Goal: Information Seeking & Learning: Learn about a topic

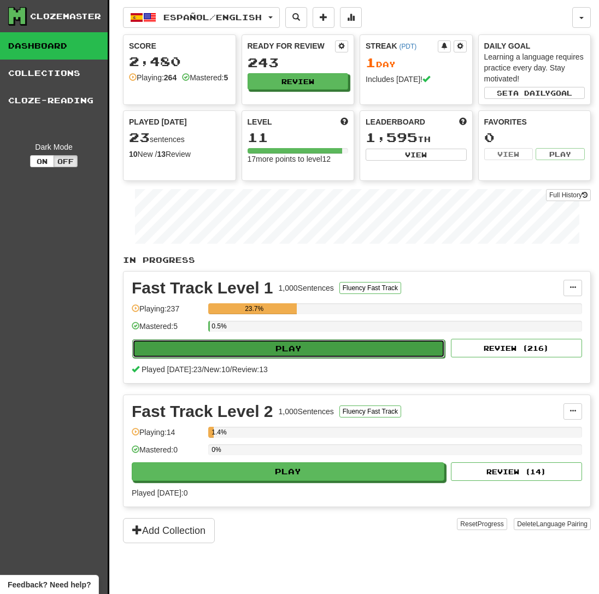
click at [291, 348] on button "Play" at bounding box center [288, 348] width 313 height 19
select select "**"
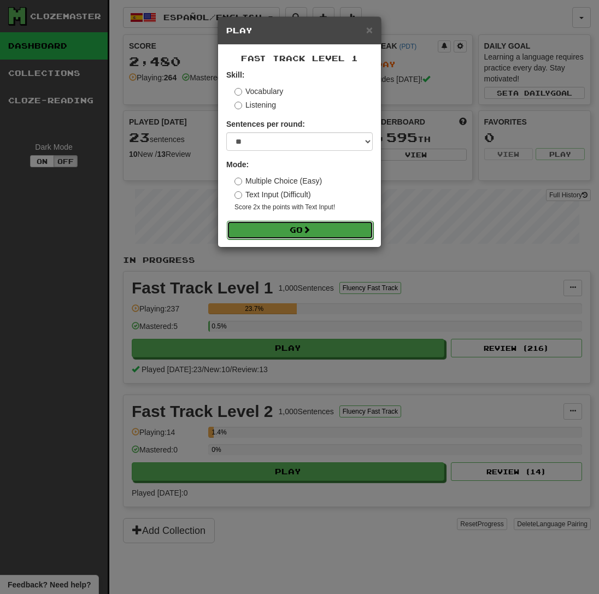
click at [314, 239] on button "Go" at bounding box center [300, 230] width 146 height 19
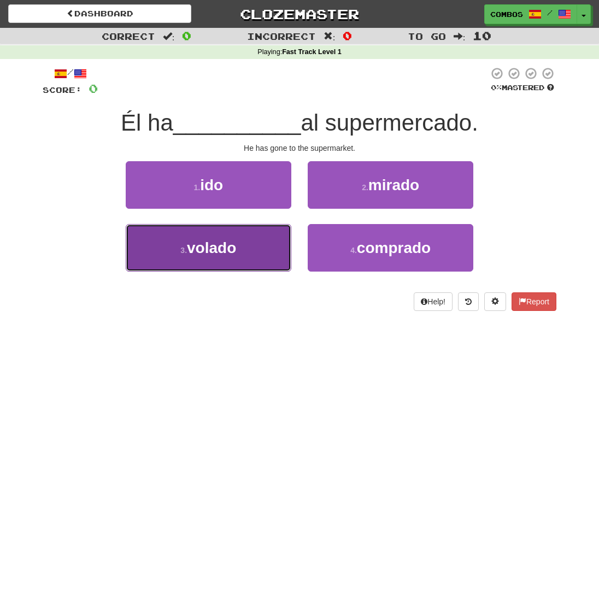
click at [272, 238] on button "3 . volado" at bounding box center [209, 248] width 166 height 48
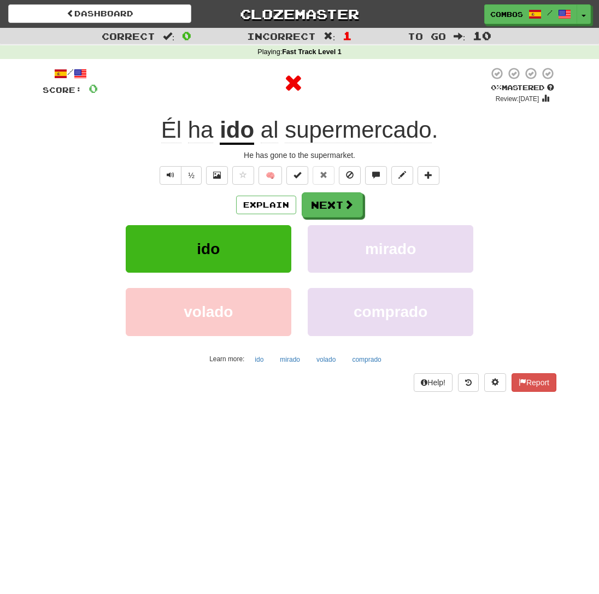
click at [244, 139] on u "ido" at bounding box center [237, 131] width 34 height 28
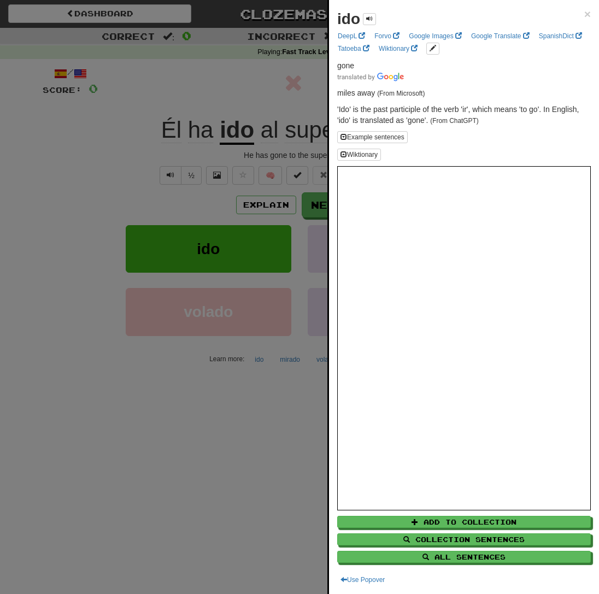
click at [255, 118] on div at bounding box center [299, 297] width 599 height 594
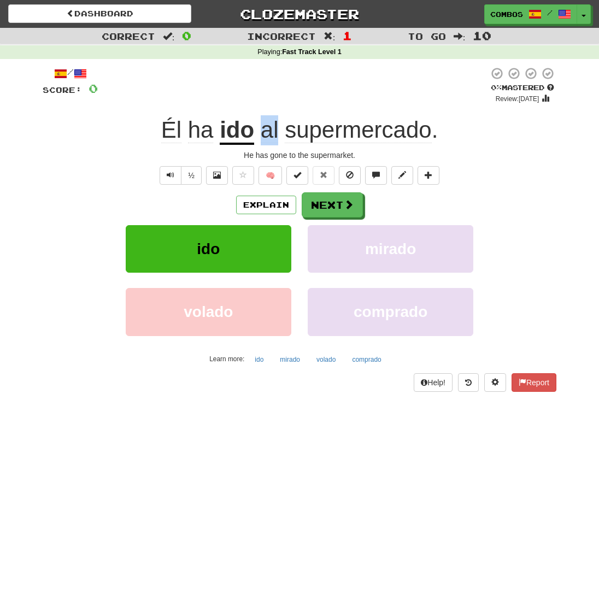
click at [255, 118] on div "Él ha ido al supermercado ." at bounding box center [300, 130] width 514 height 30
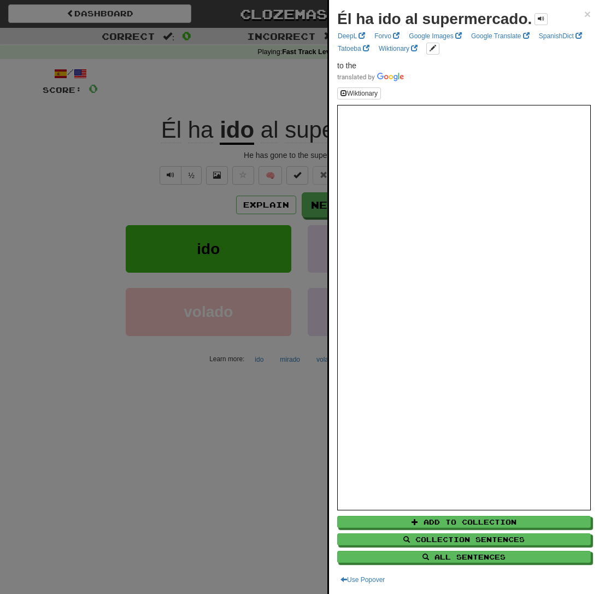
click at [262, 155] on div at bounding box center [299, 297] width 599 height 594
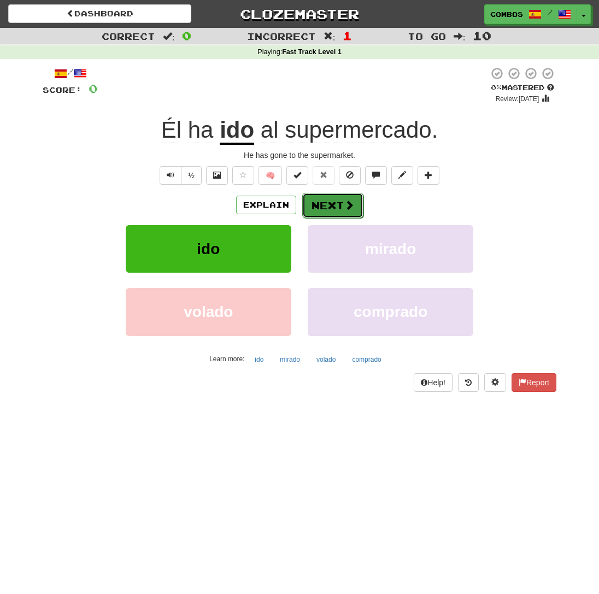
click at [328, 218] on button "Next" at bounding box center [332, 205] width 61 height 25
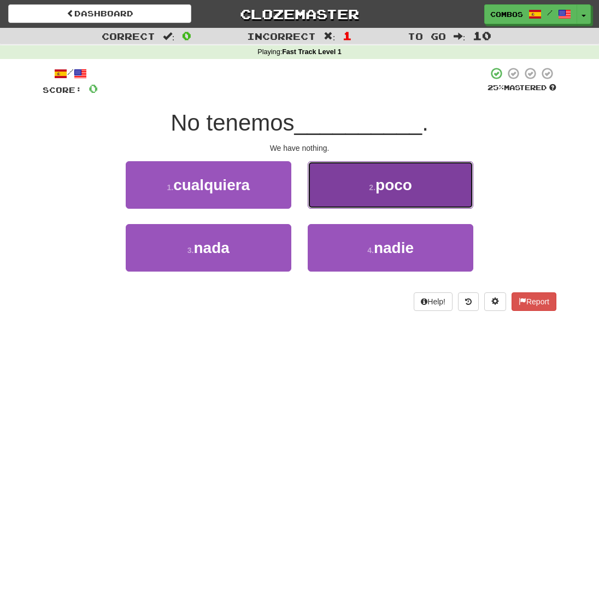
click at [370, 197] on button "2 . poco" at bounding box center [391, 185] width 166 height 48
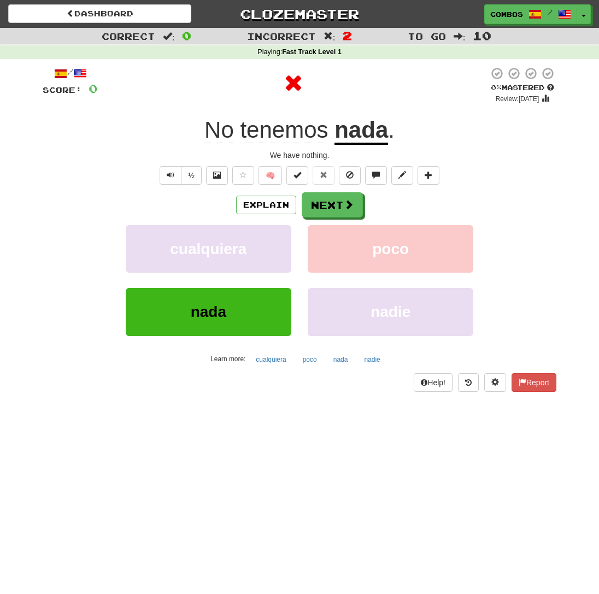
click at [188, 125] on div "No tenemos nada ." at bounding box center [300, 130] width 514 height 30
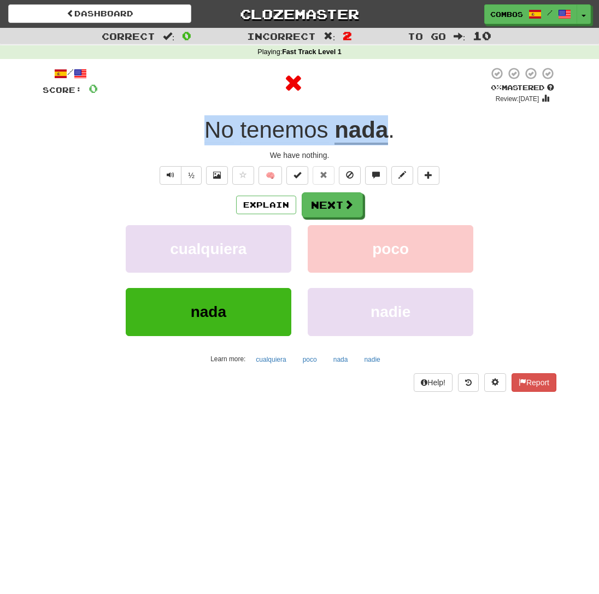
click at [188, 125] on div "No tenemos nada ." at bounding box center [300, 130] width 514 height 30
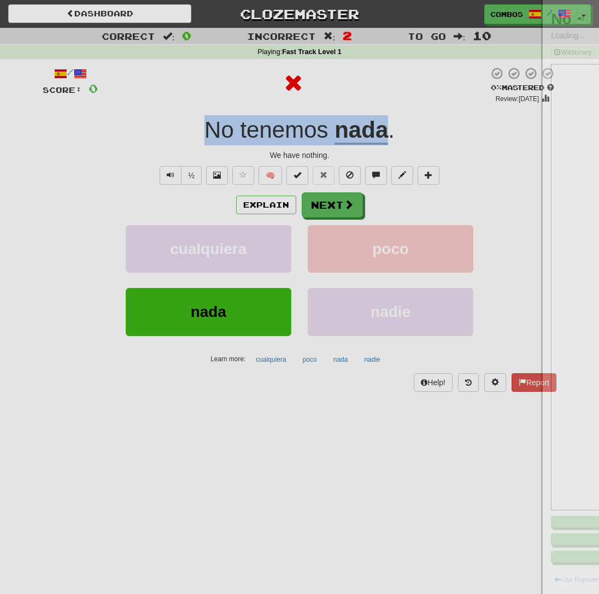
copy div "No tenemos nada"
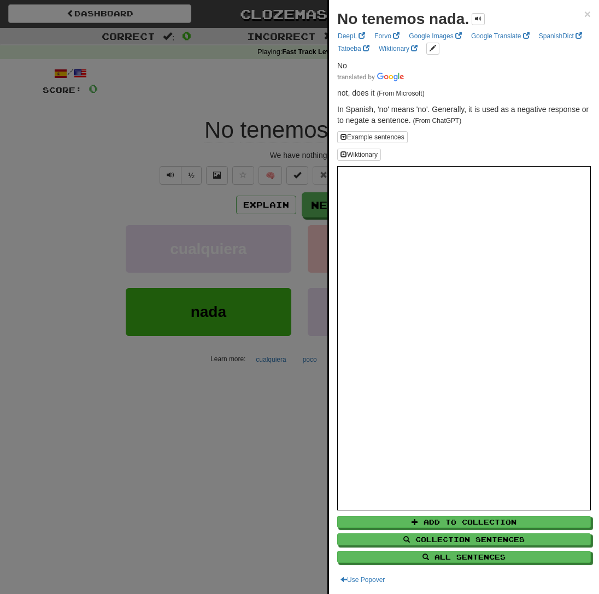
click at [257, 376] on div at bounding box center [299, 297] width 599 height 594
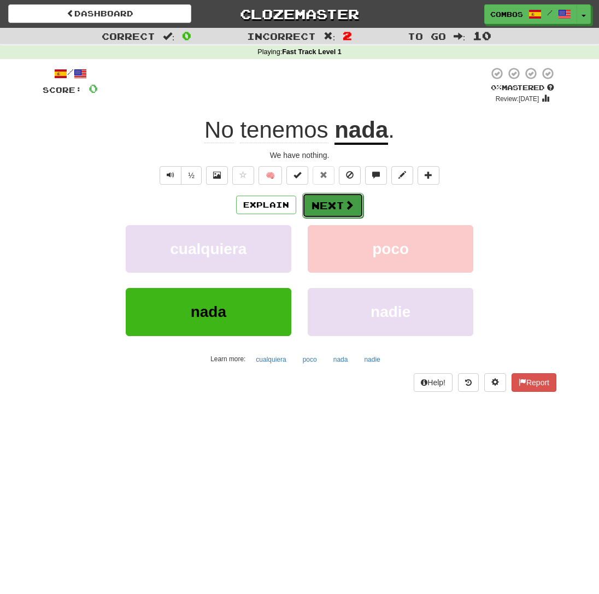
click at [360, 208] on button "Next" at bounding box center [332, 205] width 61 height 25
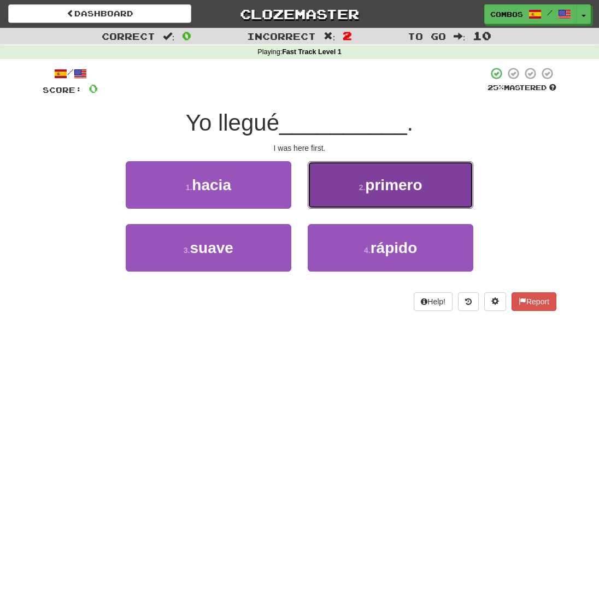
click at [329, 194] on button "2 . primero" at bounding box center [391, 185] width 166 height 48
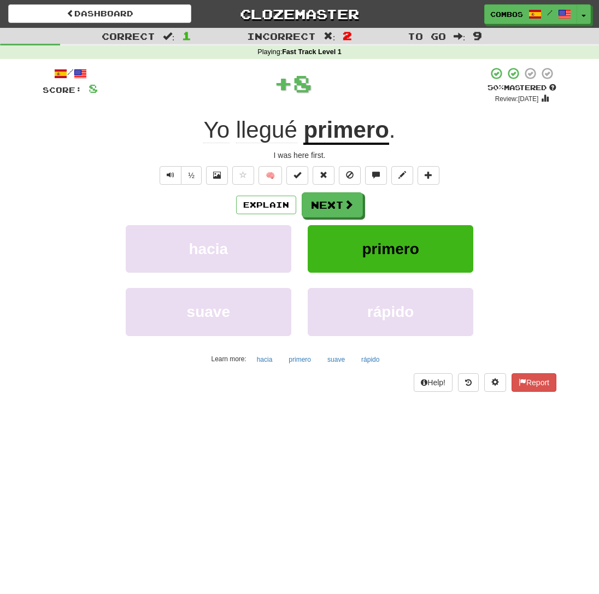
click at [427, 130] on div "Yo llegué primero ." at bounding box center [300, 130] width 514 height 30
click at [427, 130] on div at bounding box center [299, 297] width 599 height 594
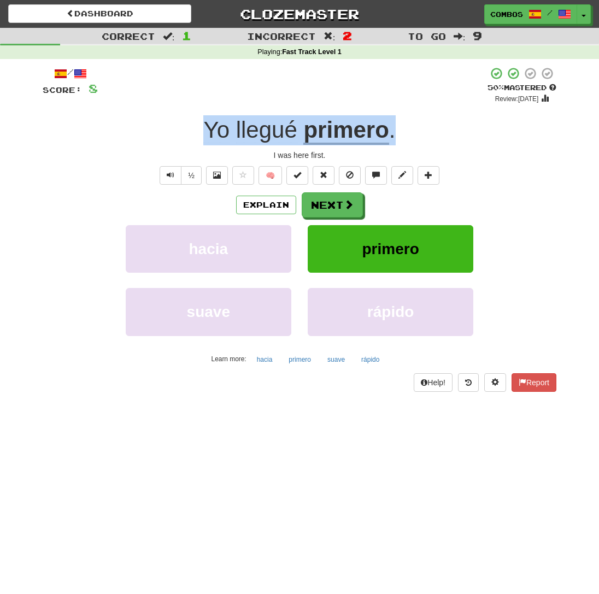
drag, startPoint x: 411, startPoint y: 134, endPoint x: 207, endPoint y: 129, distance: 204.4
click at [207, 129] on div "Yo llegué primero ." at bounding box center [300, 130] width 514 height 30
copy div "Yo llegué primero ."
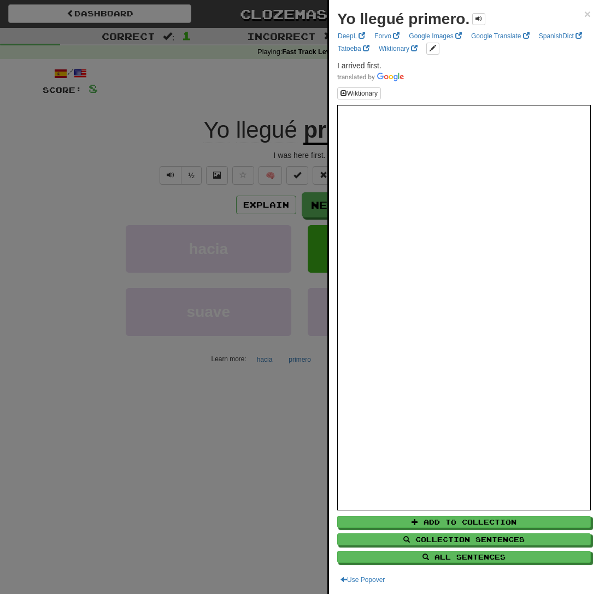
click at [196, 240] on div at bounding box center [299, 297] width 599 height 594
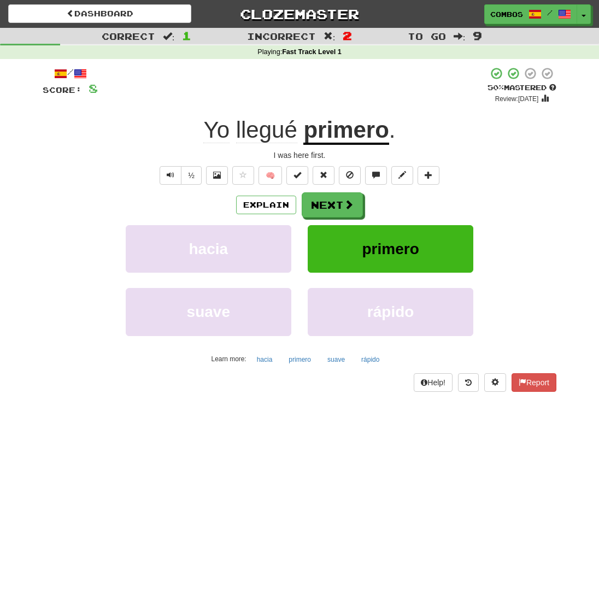
click at [553, 266] on div "hacia primero" at bounding box center [299, 256] width 546 height 63
click at [321, 205] on button "Next" at bounding box center [332, 205] width 61 height 25
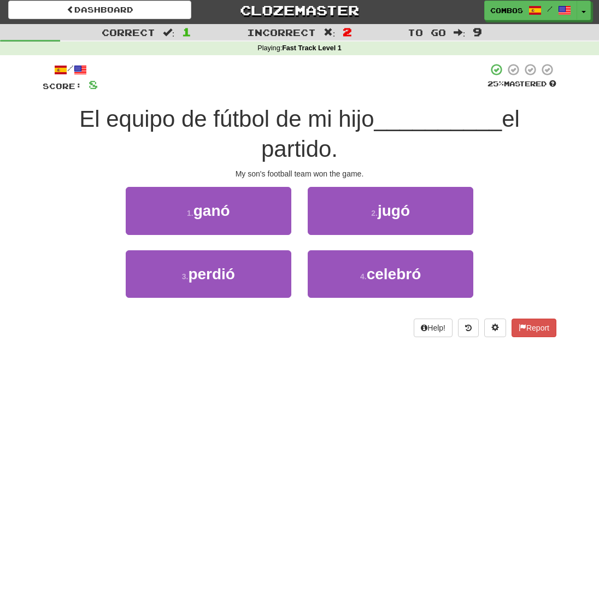
scroll to position [4, 0]
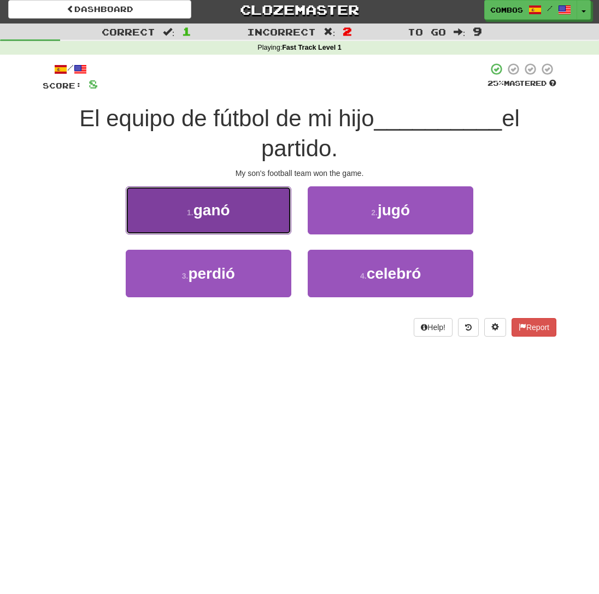
click at [266, 223] on button "1 . ganó" at bounding box center [209, 210] width 166 height 48
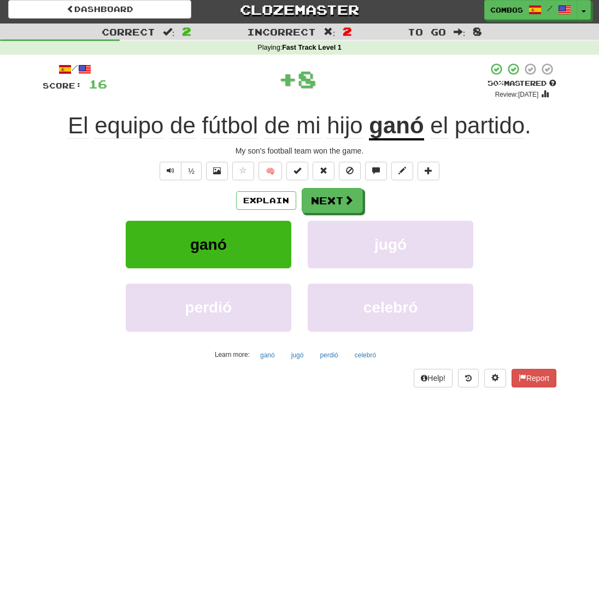
click at [549, 127] on div "El equipo de fútbol de mi hijo ganó el partido ." at bounding box center [300, 126] width 514 height 30
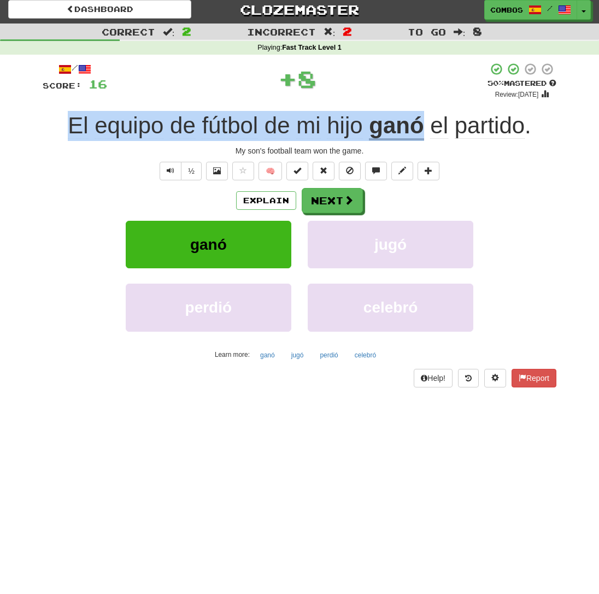
click at [549, 127] on div "El equipo de fútbol de mi hijo ganó el partido ." at bounding box center [300, 126] width 514 height 30
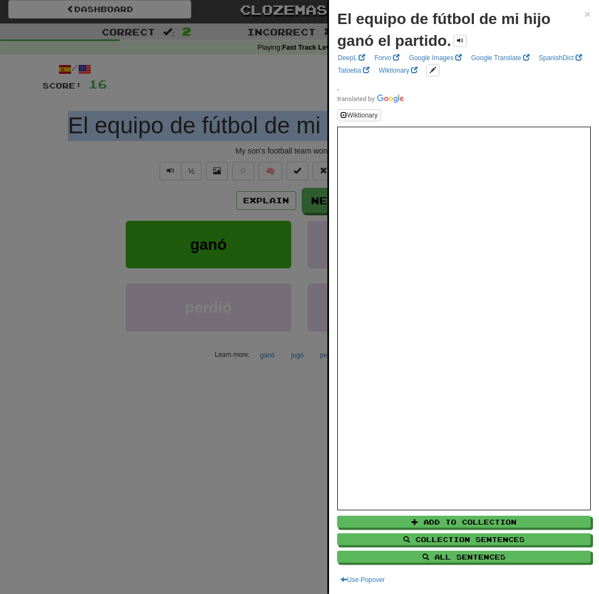
copy div "El equipo de fútbol de mi hijo ganó"
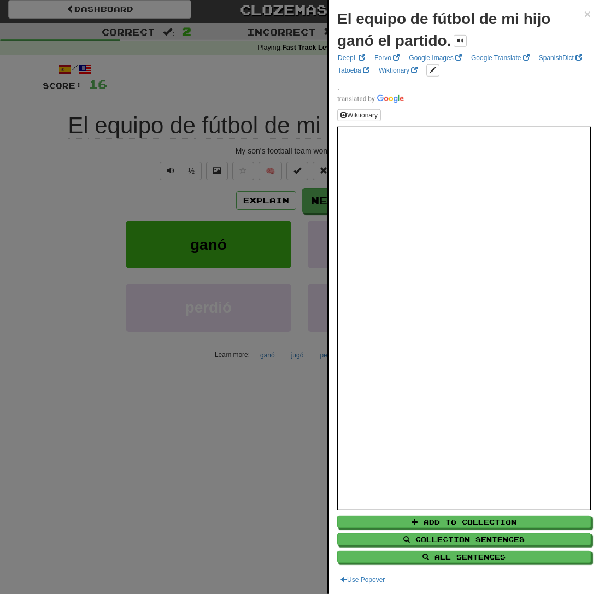
click at [101, 456] on div at bounding box center [299, 297] width 599 height 594
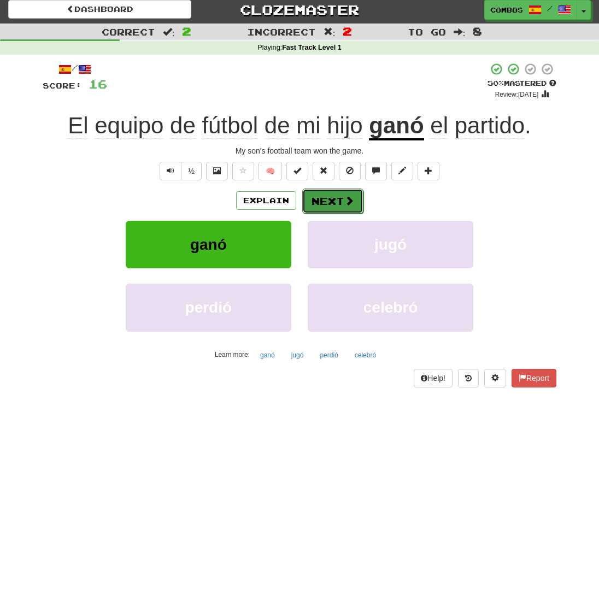
click at [327, 200] on button "Next" at bounding box center [332, 200] width 61 height 25
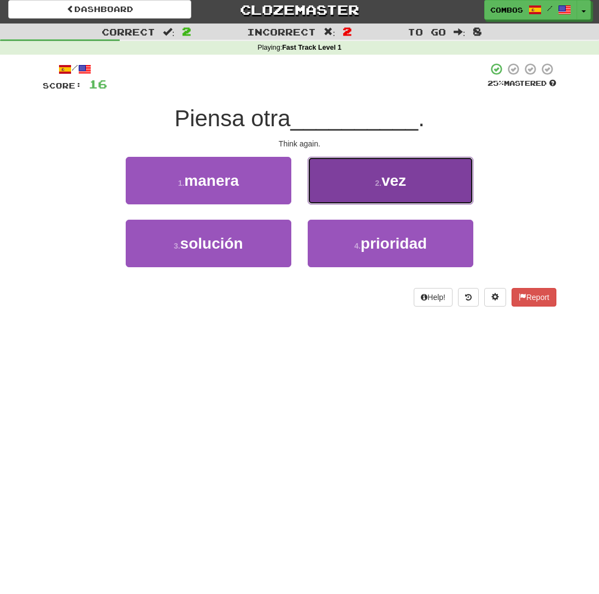
click at [329, 204] on button "2 . vez" at bounding box center [391, 181] width 166 height 48
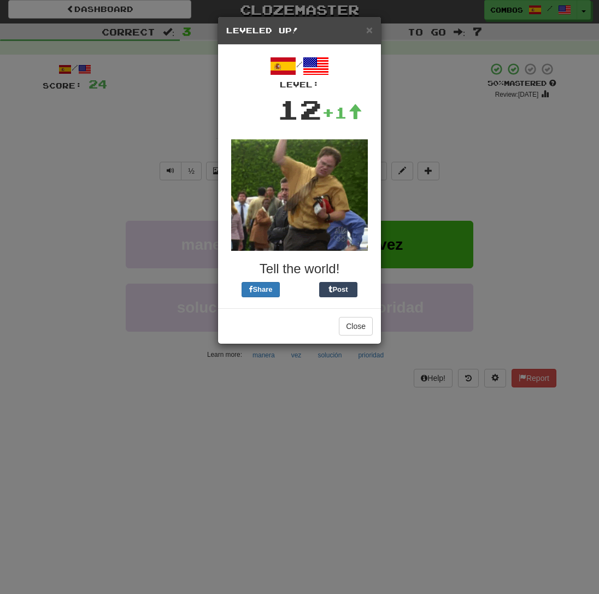
click at [404, 127] on div "× Leveled Up! / Level: 12 +1 Tell the world! Share Post Close" at bounding box center [299, 297] width 599 height 594
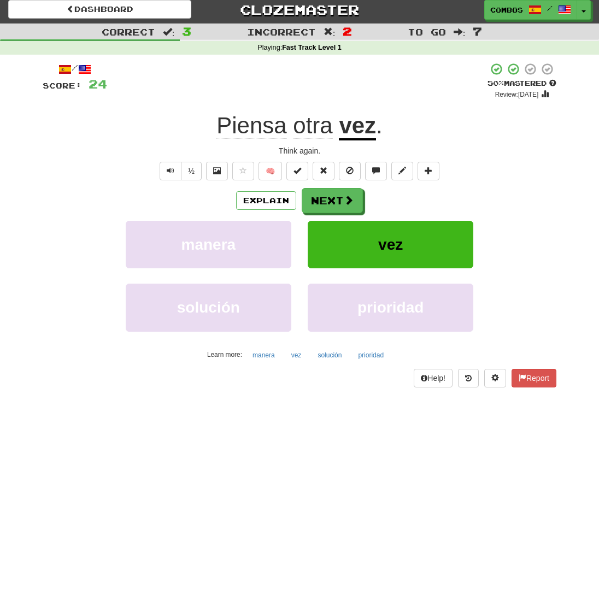
click at [406, 121] on div "Piensa otra vez ." at bounding box center [300, 126] width 514 height 30
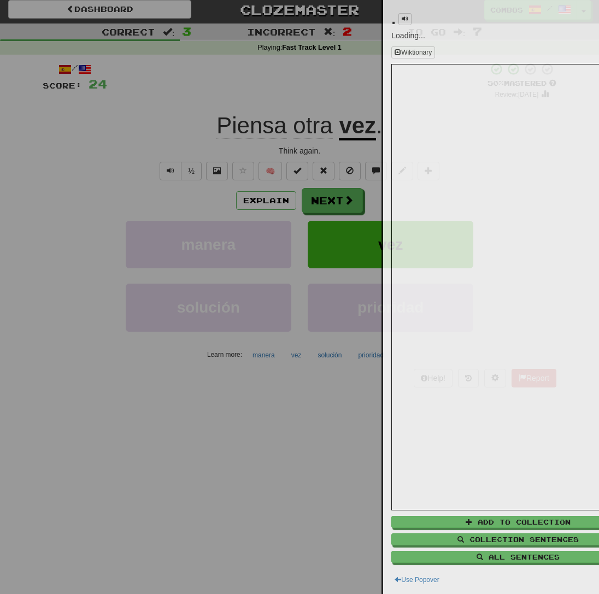
click at [406, 121] on iframe at bounding box center [518, 287] width 254 height 446
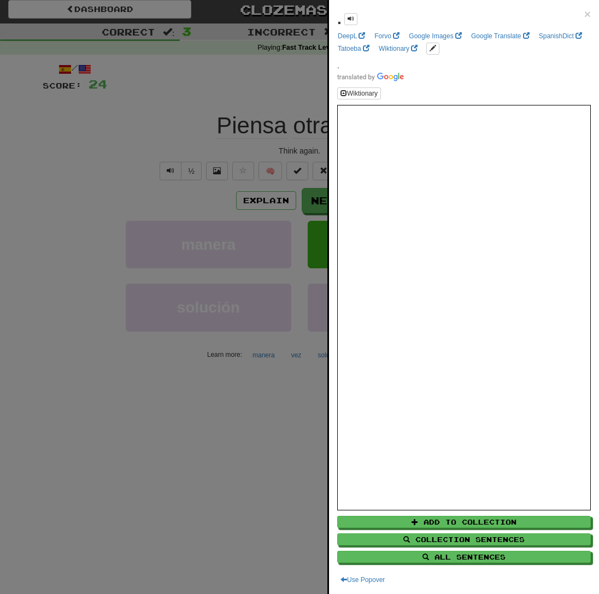
click at [204, 139] on div at bounding box center [299, 297] width 599 height 594
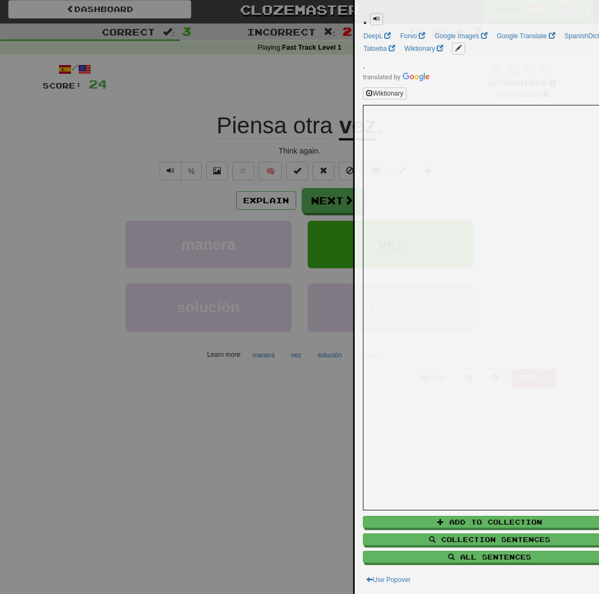
click at [204, 139] on div at bounding box center [299, 297] width 599 height 594
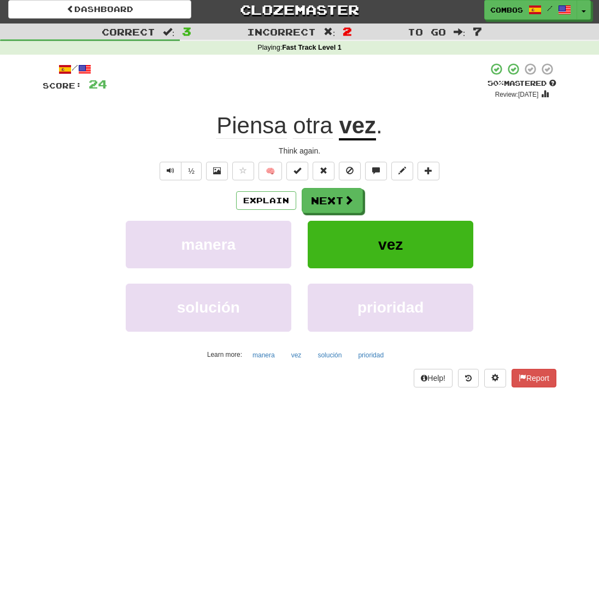
click at [204, 139] on div "Piensa otra vez ." at bounding box center [300, 126] width 514 height 30
click at [405, 129] on div "Piensa otra vez ." at bounding box center [300, 126] width 514 height 30
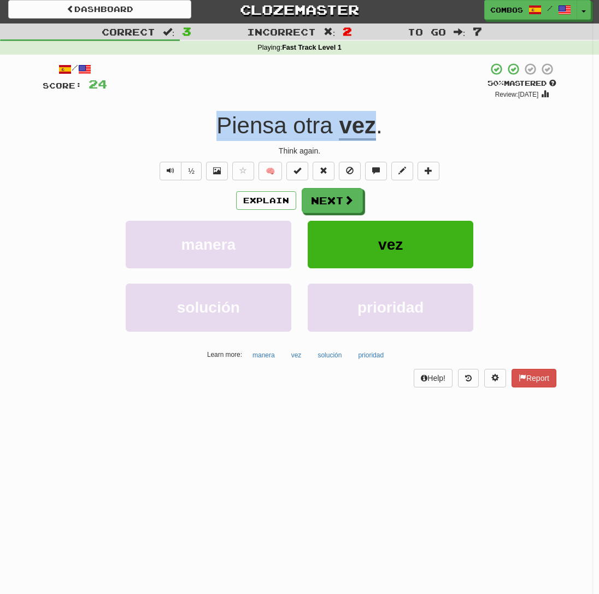
click at [405, 129] on div "Piensa otra vez ." at bounding box center [300, 126] width 514 height 30
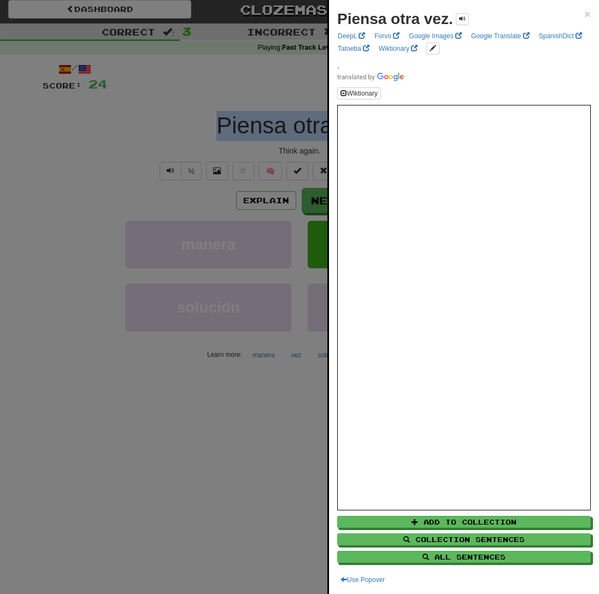
copy div "Piensa otra vez"
click at [156, 147] on div at bounding box center [299, 297] width 599 height 594
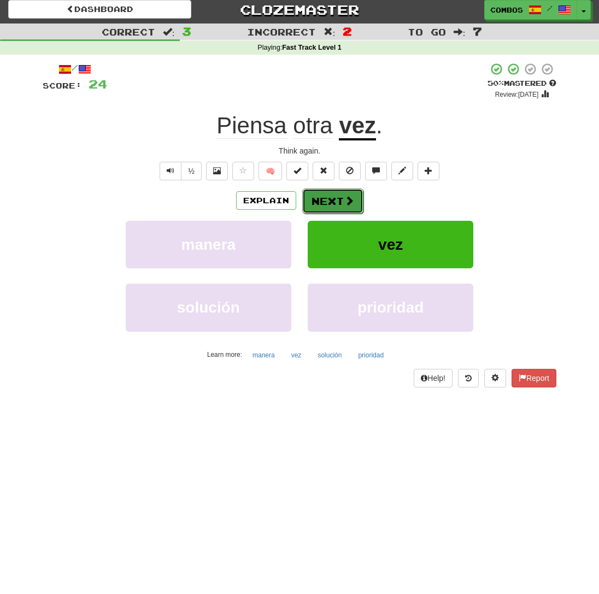
click at [341, 207] on button "Next" at bounding box center [332, 200] width 61 height 25
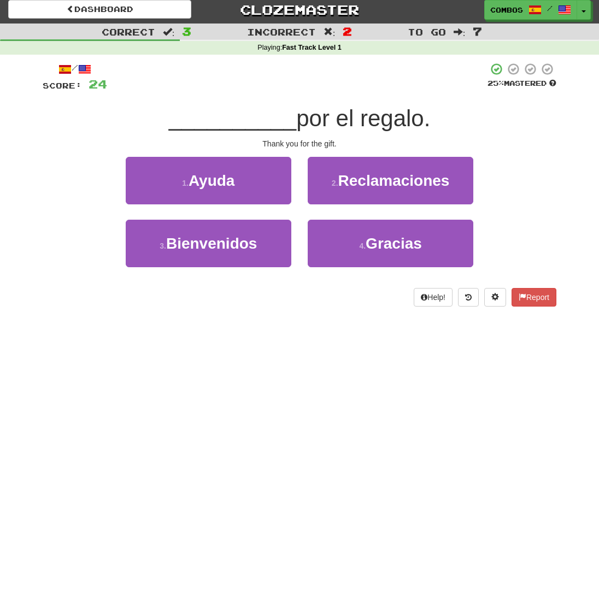
click at [408, 114] on span "por el regalo." at bounding box center [363, 118] width 134 height 26
click at [415, 126] on span "por el regalo." at bounding box center [363, 118] width 134 height 26
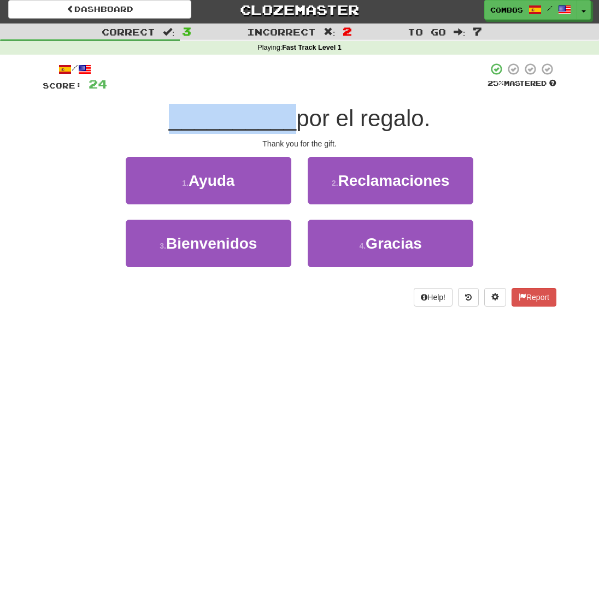
click at [415, 126] on span "por el regalo." at bounding box center [363, 118] width 134 height 26
click at [387, 141] on div "Thank you for the gift." at bounding box center [300, 143] width 514 height 11
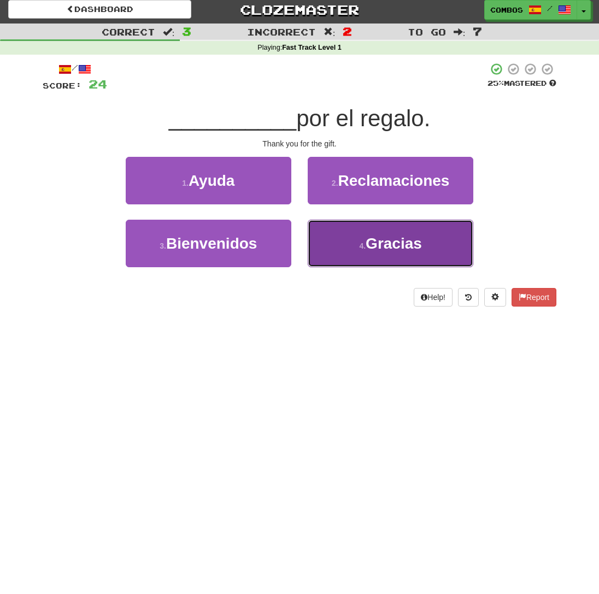
click at [376, 254] on button "4 . Gracias" at bounding box center [391, 244] width 166 height 48
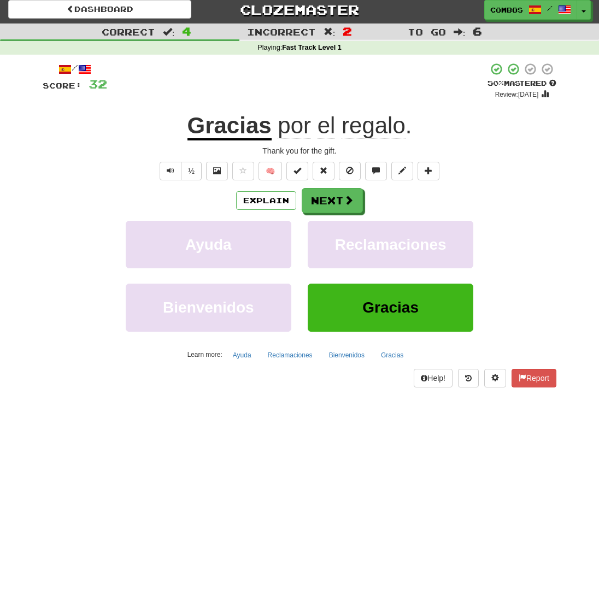
click at [385, 128] on span "regalo" at bounding box center [373, 126] width 64 height 26
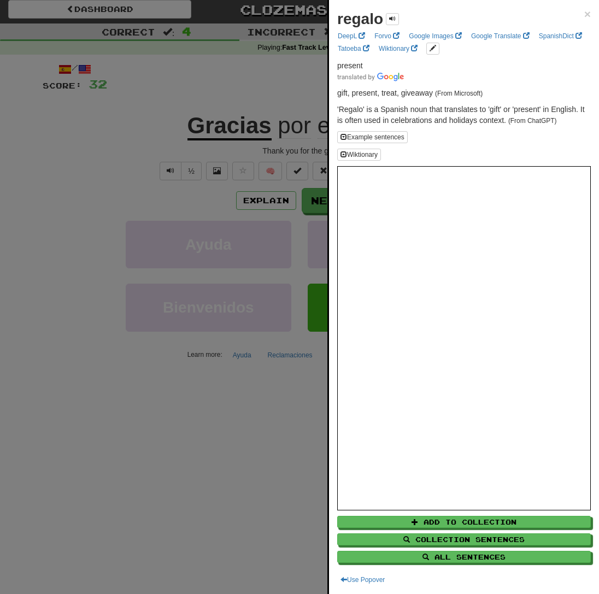
click at [276, 145] on div at bounding box center [299, 297] width 599 height 594
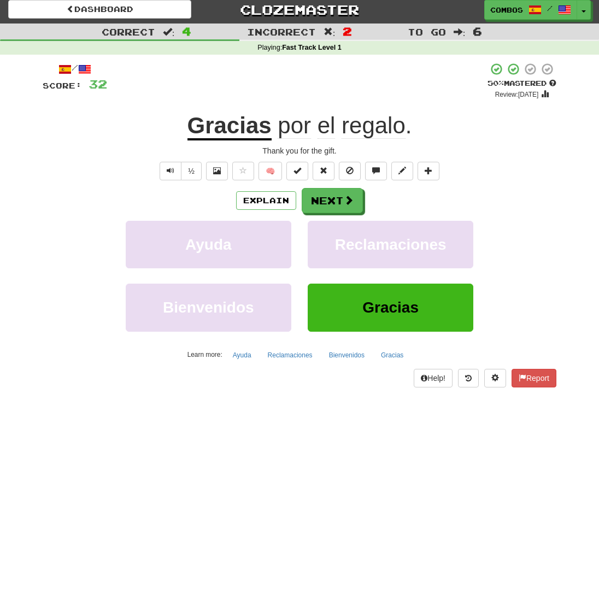
click at [368, 126] on span "regalo" at bounding box center [373, 126] width 64 height 26
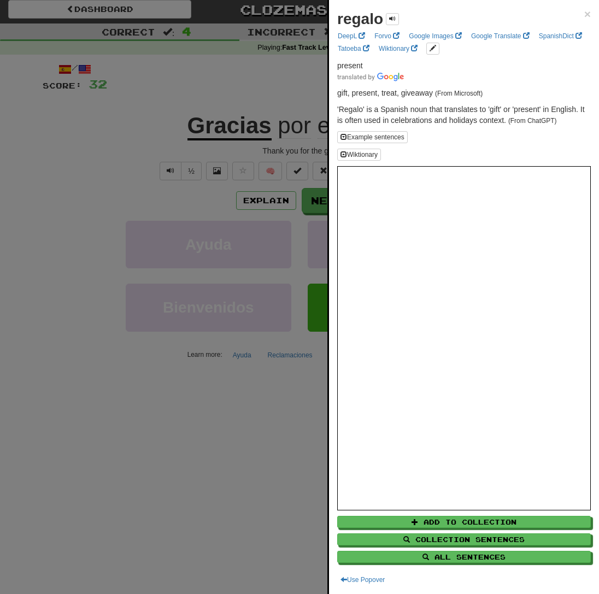
click at [166, 486] on div at bounding box center [299, 297] width 599 height 594
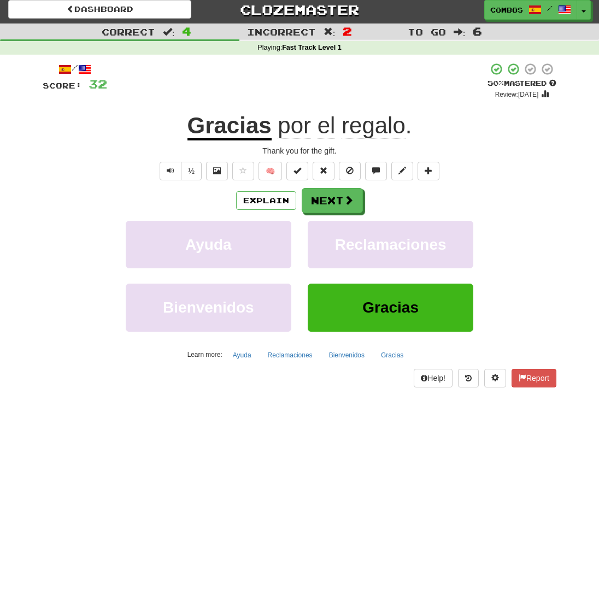
click at [432, 120] on div "Gracias por el regalo ." at bounding box center [300, 126] width 514 height 30
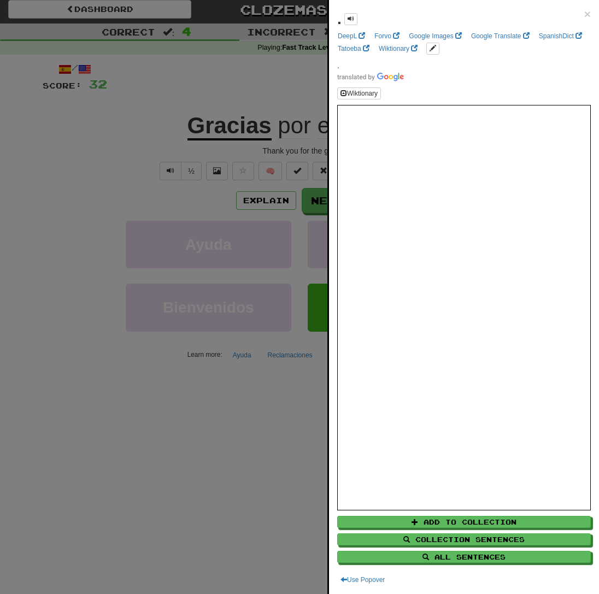
click at [224, 432] on div at bounding box center [299, 297] width 599 height 594
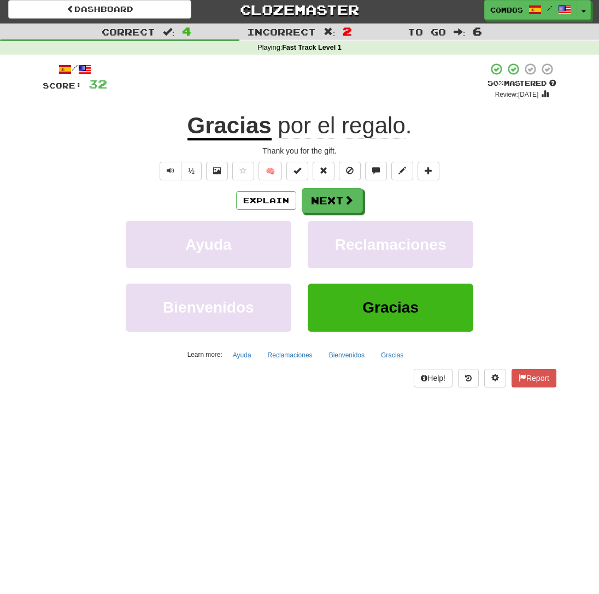
click at [428, 116] on div "Gracias por el regalo ." at bounding box center [300, 126] width 514 height 30
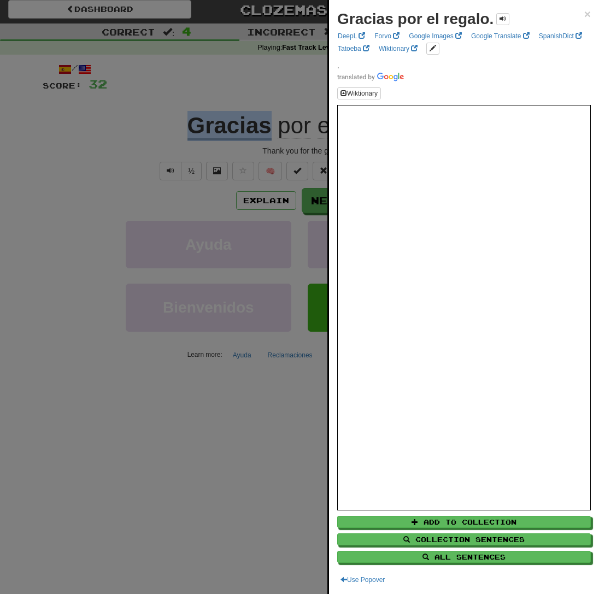
copy div "Gracias"
click at [308, 385] on div at bounding box center [299, 297] width 599 height 594
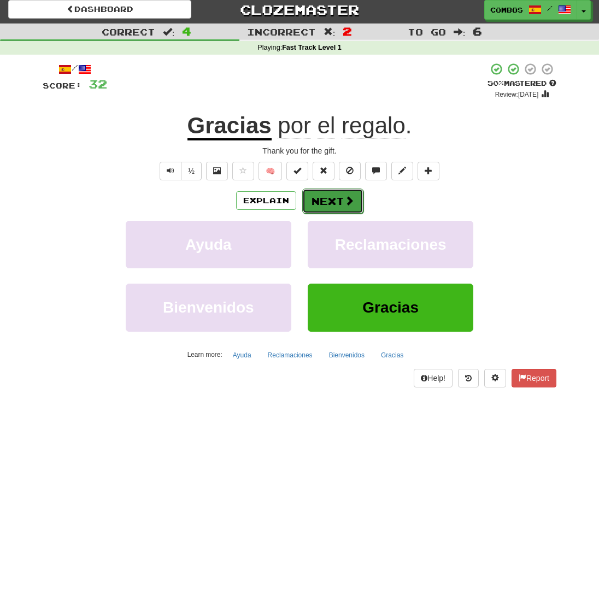
click at [318, 208] on button "Next" at bounding box center [332, 200] width 61 height 25
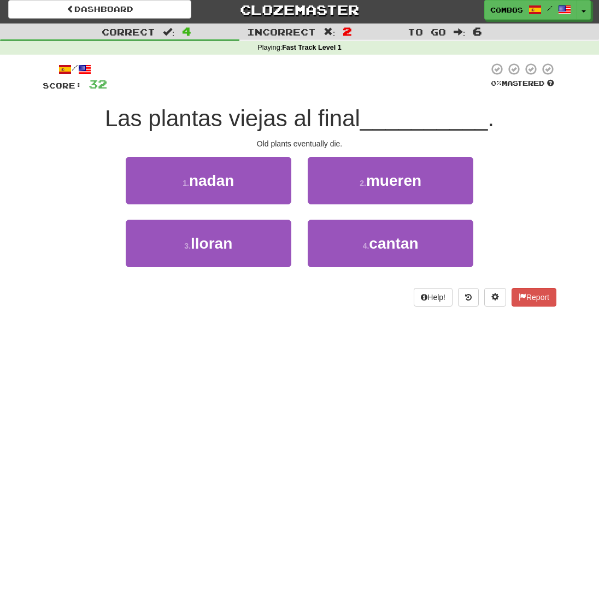
click at [257, 94] on div "/ Score: 32 0 % Mastered Las plantas viejas al final __________ . Old plants ev…" at bounding box center [300, 184] width 514 height 244
click at [226, 105] on div "Las plantas viejas al final __________ ." at bounding box center [300, 119] width 514 height 30
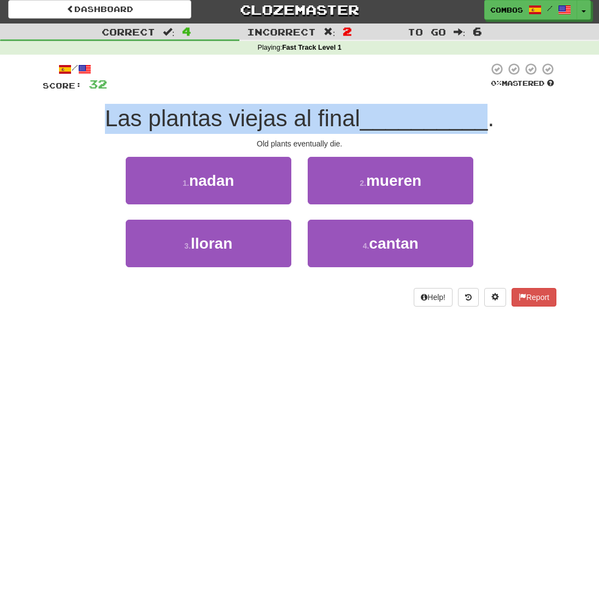
click at [226, 105] on div "Las plantas viejas al final __________ ." at bounding box center [300, 119] width 514 height 30
click at [218, 127] on span "Las plantas viejas al final" at bounding box center [232, 118] width 255 height 26
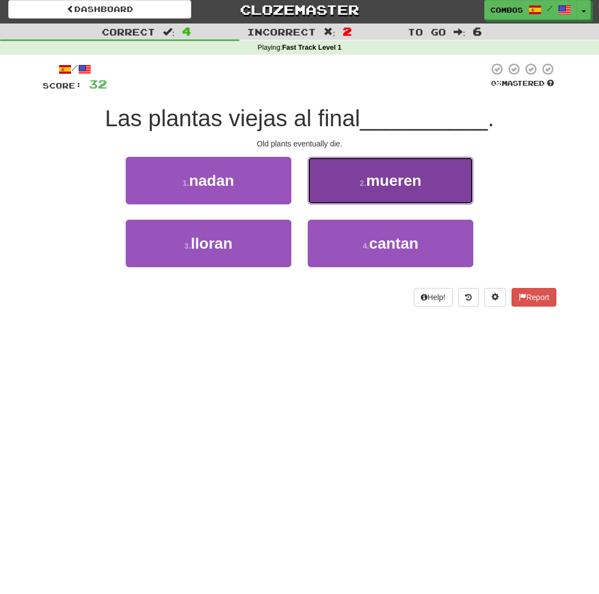
click at [385, 186] on span "mueren" at bounding box center [393, 180] width 55 height 17
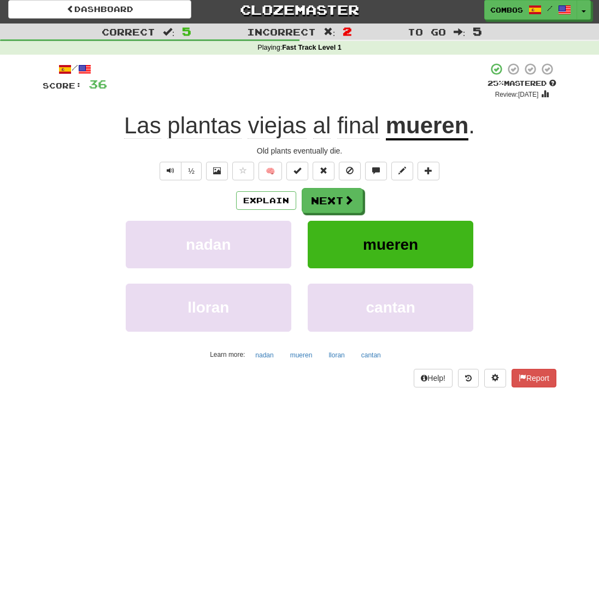
click at [481, 117] on div "Las plantas viejas al final mueren ." at bounding box center [300, 126] width 514 height 30
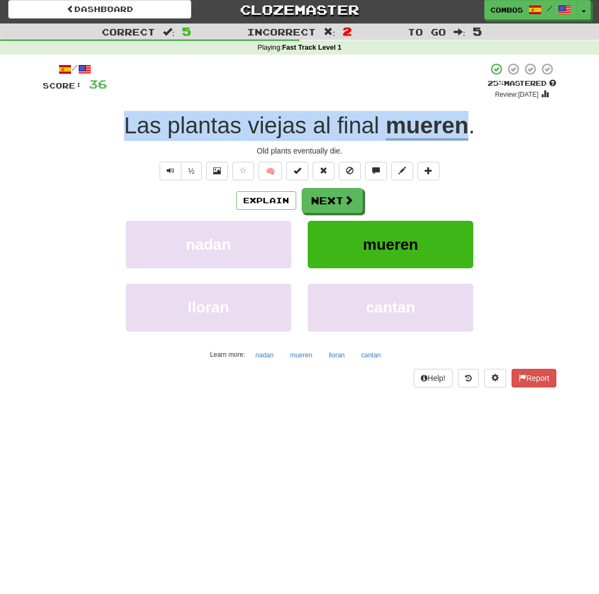
click at [481, 117] on div "Las plantas viejas al final mueren ." at bounding box center [300, 126] width 514 height 30
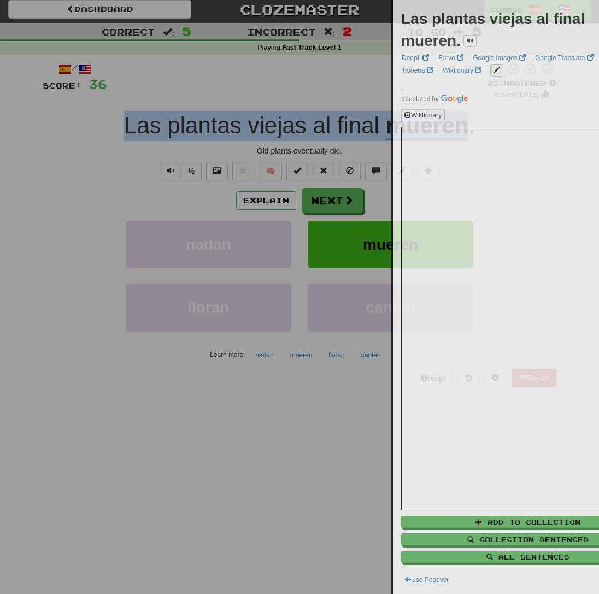
copy div "Las plantas viejas al final mueren"
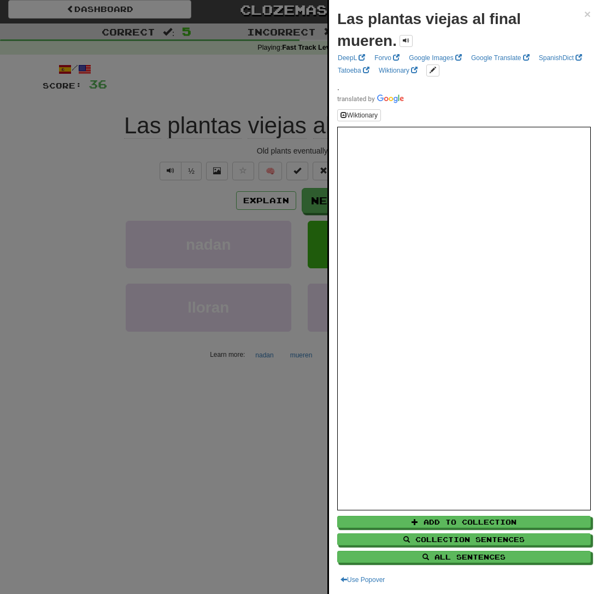
click at [231, 432] on div at bounding box center [299, 297] width 599 height 594
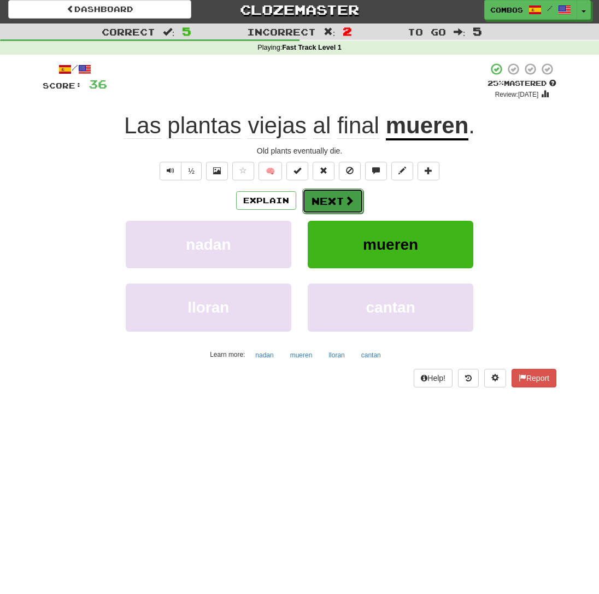
click at [335, 210] on button "Next" at bounding box center [332, 200] width 61 height 25
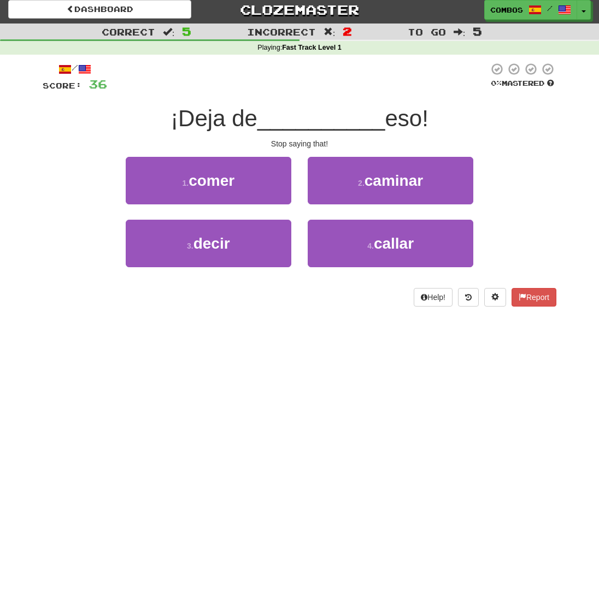
click at [303, 147] on div "Stop saying that!" at bounding box center [300, 143] width 514 height 11
click at [280, 142] on div "Stop saying that!" at bounding box center [300, 143] width 514 height 11
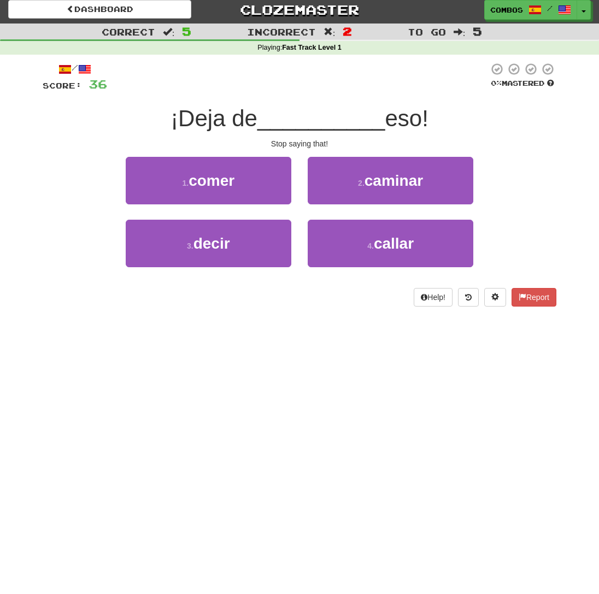
click at [280, 142] on div "Stop saying that!" at bounding box center [300, 143] width 514 height 11
click at [254, 138] on div "/ Score: 36 0 % Mastered ¡Deja de __________ eso! Stop saying that! 1 . comer 2…" at bounding box center [300, 184] width 514 height 244
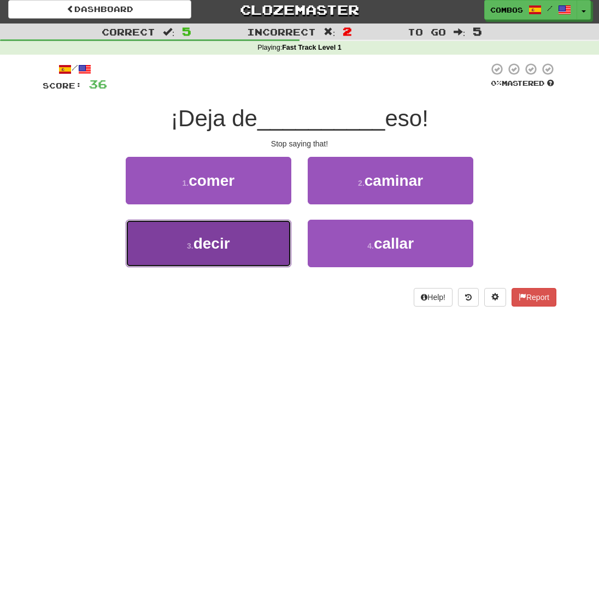
click at [269, 236] on button "3 . decir" at bounding box center [209, 244] width 166 height 48
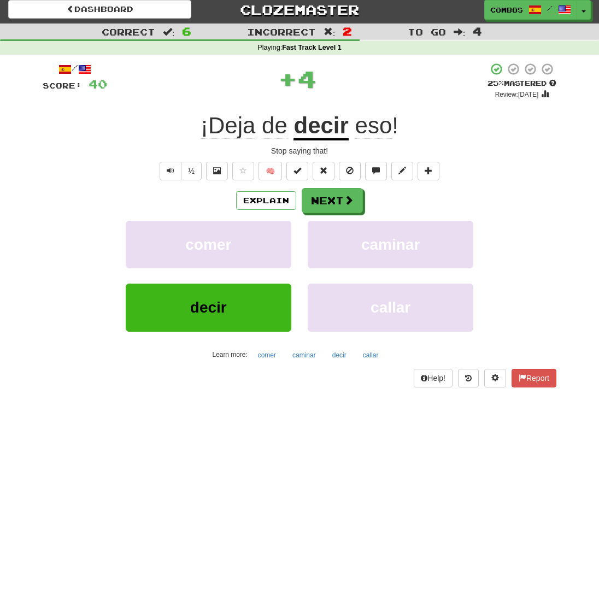
click at [333, 131] on u "decir" at bounding box center [320, 127] width 55 height 28
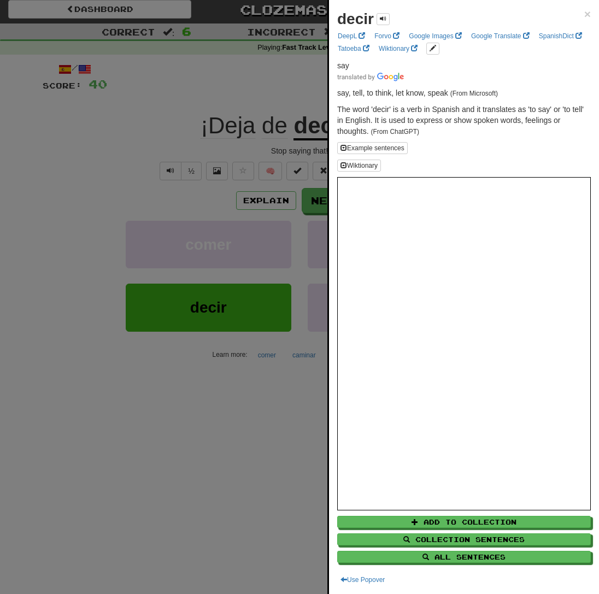
click at [292, 132] on div at bounding box center [299, 297] width 599 height 594
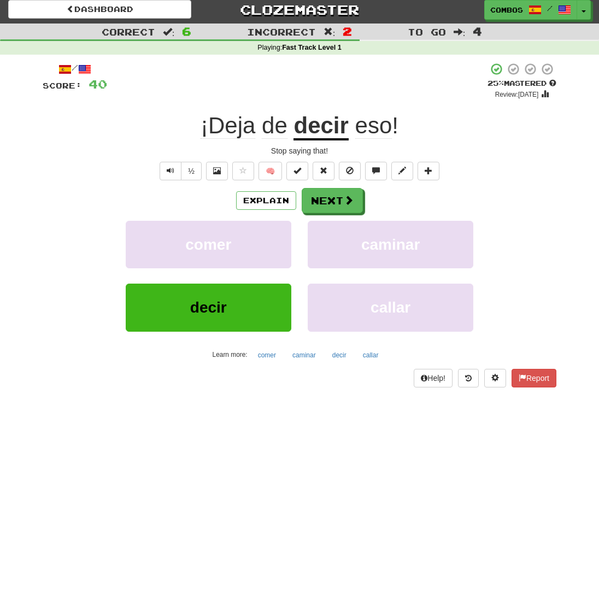
click at [437, 124] on div "¡Deja de decir eso !" at bounding box center [300, 126] width 514 height 30
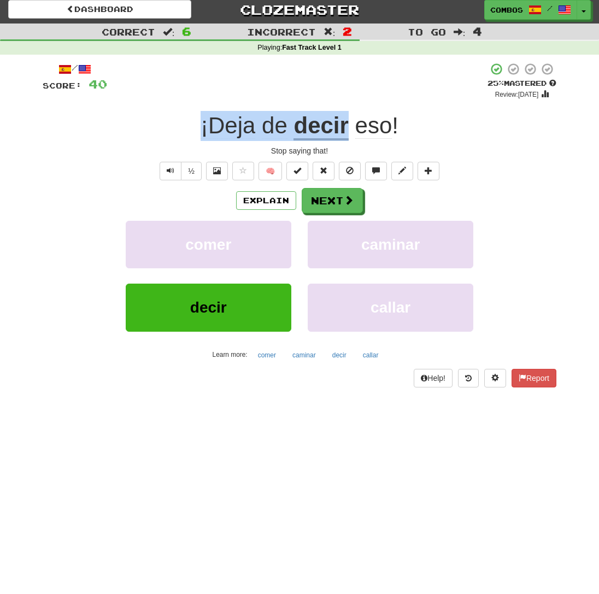
click at [437, 124] on div "¡Deja de decir eso !" at bounding box center [300, 126] width 514 height 30
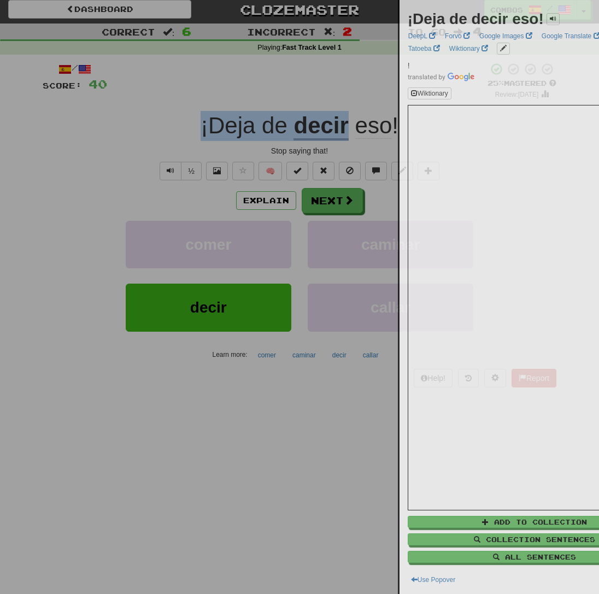
copy div "¡Deja de decir"
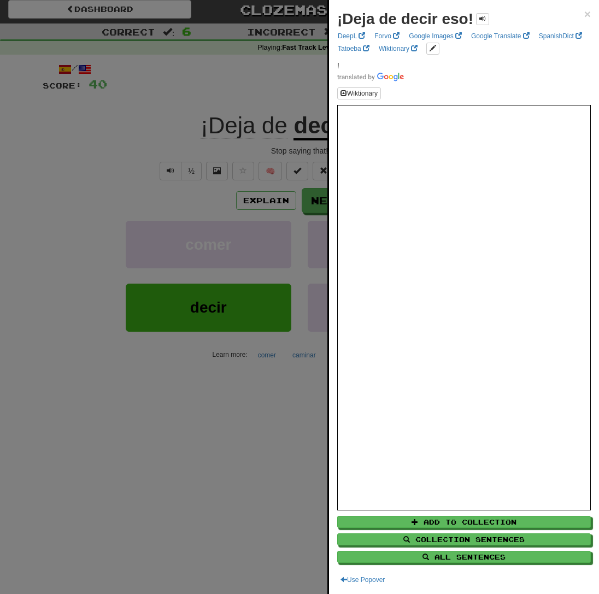
click at [235, 440] on div at bounding box center [299, 297] width 599 height 594
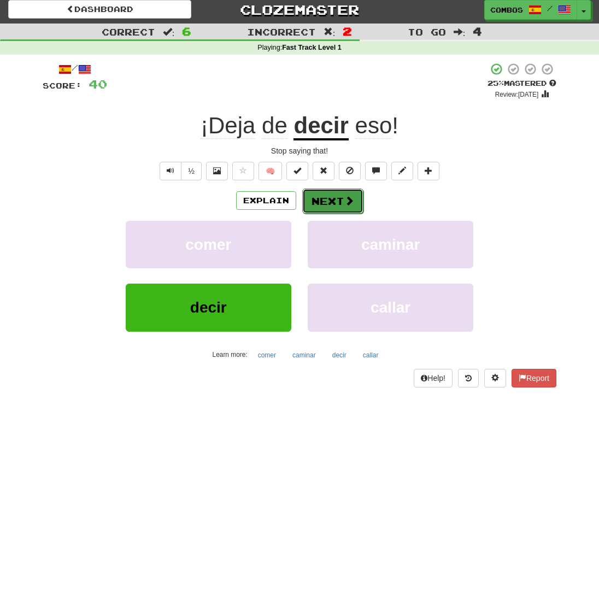
click at [344, 208] on button "Next" at bounding box center [332, 200] width 61 height 25
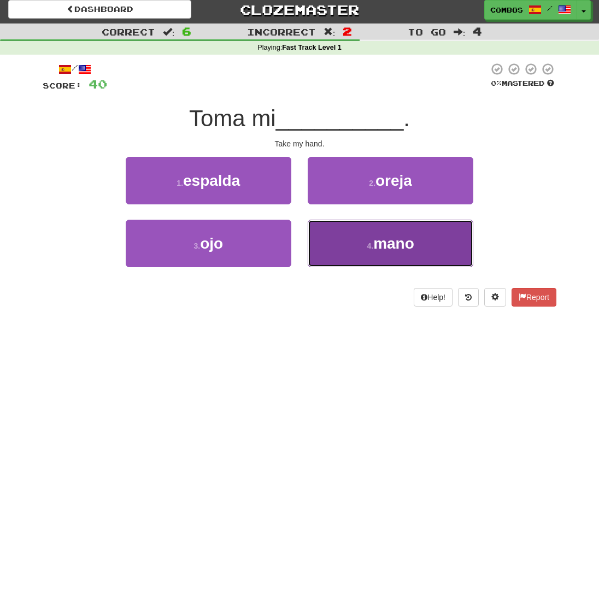
click at [333, 239] on button "4 . mano" at bounding box center [391, 244] width 166 height 48
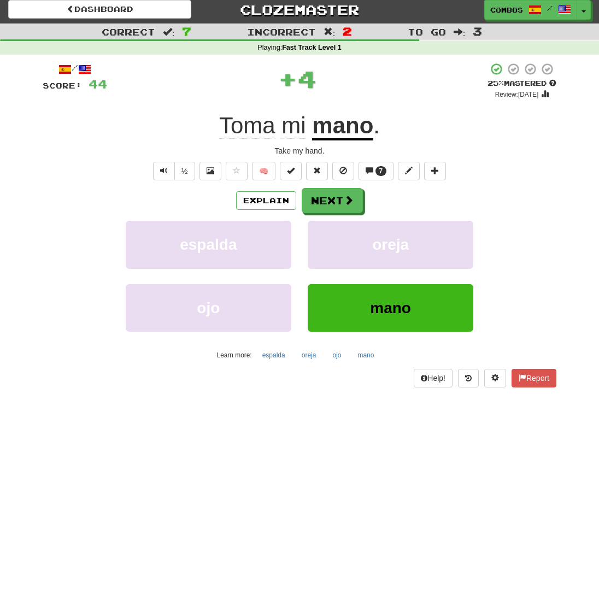
click at [400, 129] on div "Toma mi mano ." at bounding box center [300, 126] width 514 height 30
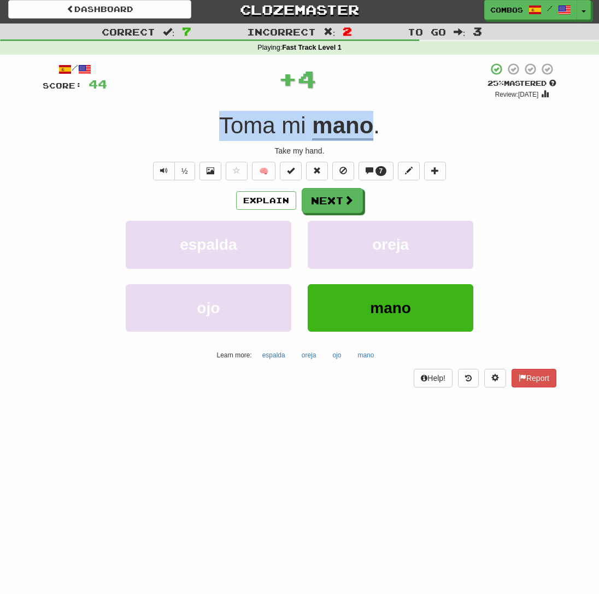
click at [400, 129] on div "Toma mi mano ." at bounding box center [300, 126] width 514 height 30
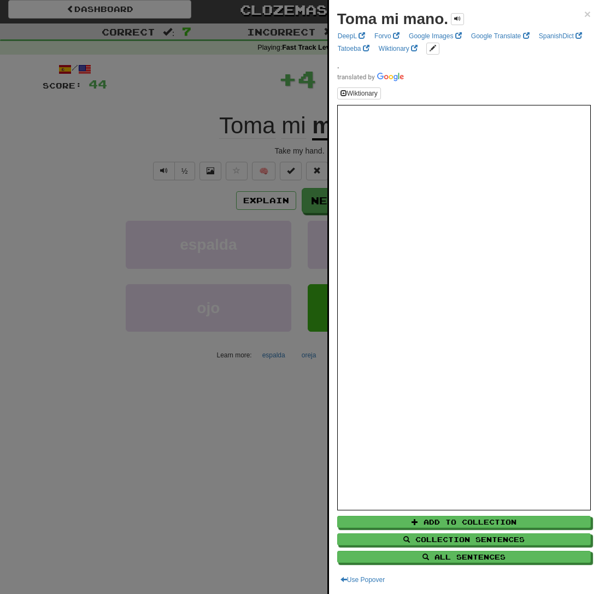
click at [400, 129] on iframe at bounding box center [464, 307] width 254 height 405
click at [280, 134] on div at bounding box center [299, 297] width 599 height 594
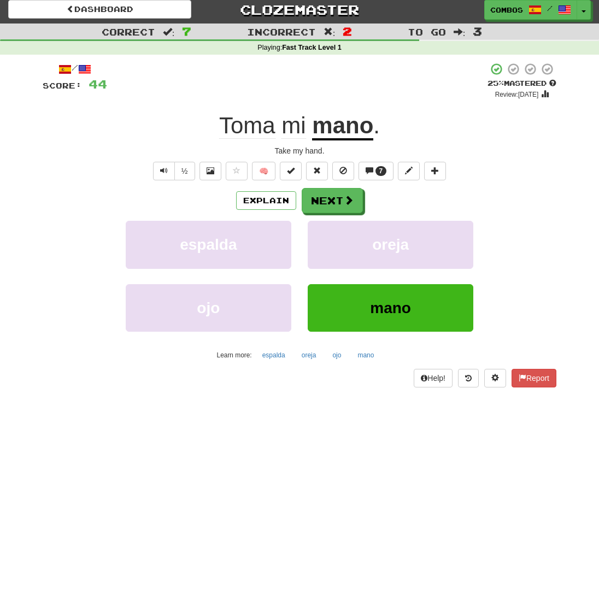
click at [460, 133] on div "Toma mi mano ." at bounding box center [300, 126] width 514 height 30
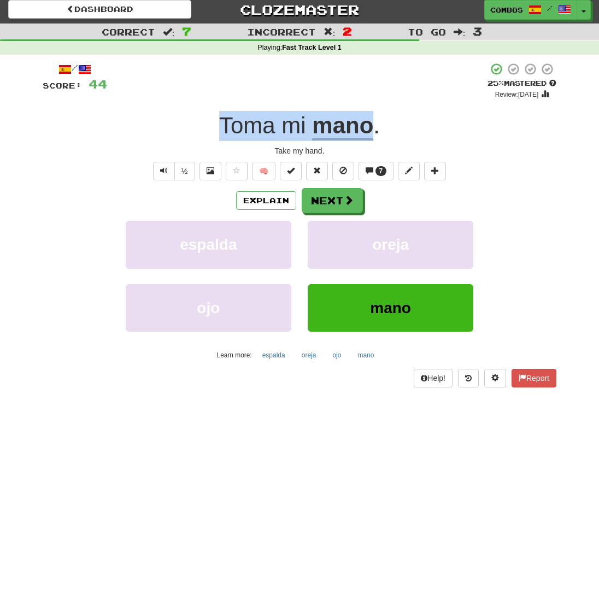
click at [460, 133] on div "Toma mi mano ." at bounding box center [300, 126] width 514 height 30
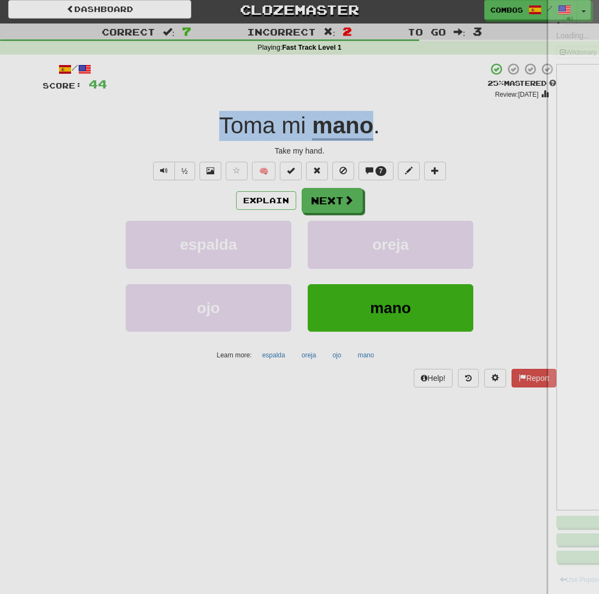
copy div "Toma mi mano"
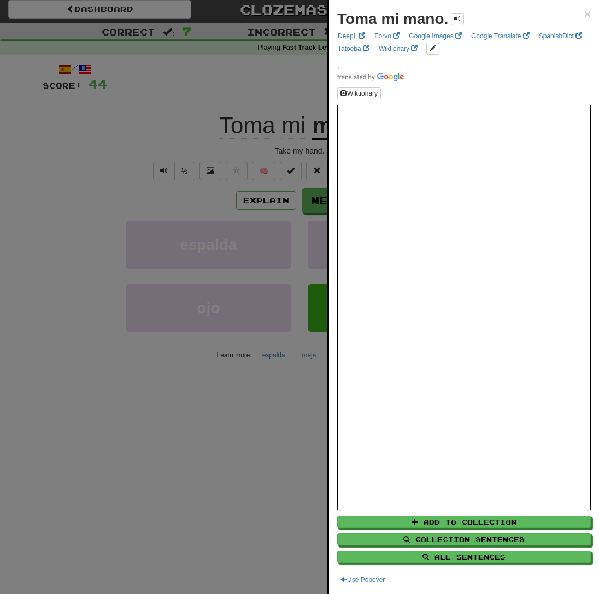
click at [295, 325] on div at bounding box center [299, 297] width 599 height 594
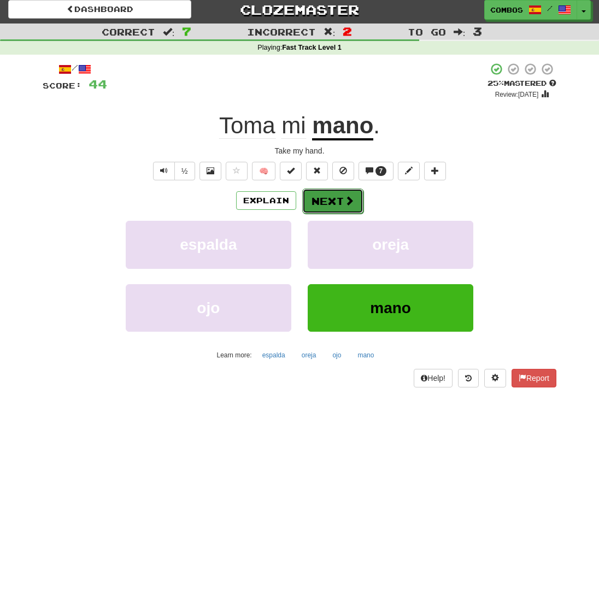
click at [350, 197] on span at bounding box center [349, 201] width 10 height 10
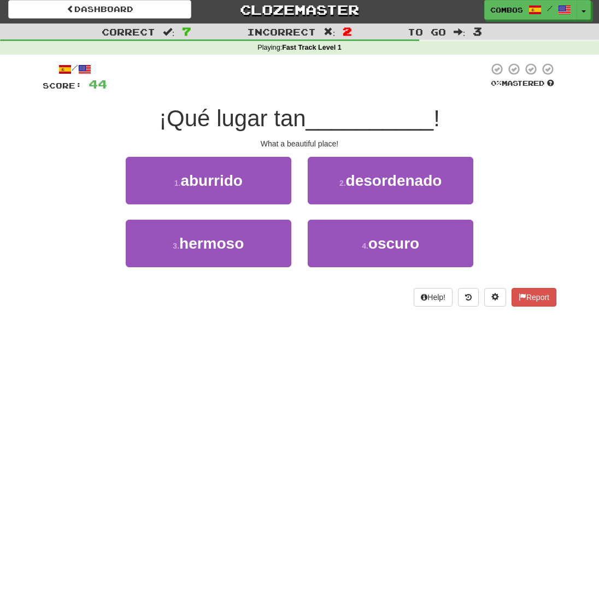
click at [200, 134] on div "¡Qué lugar tan __________ !" at bounding box center [300, 119] width 514 height 30
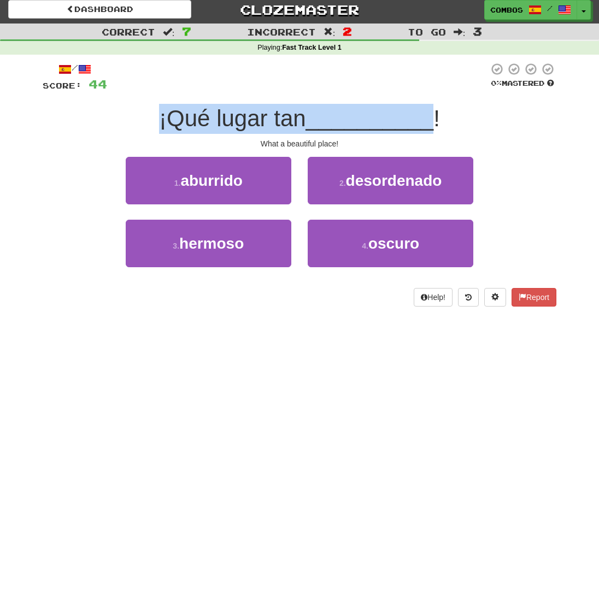
click at [200, 134] on div "¡Qué lugar tan __________ !" at bounding box center [300, 119] width 514 height 30
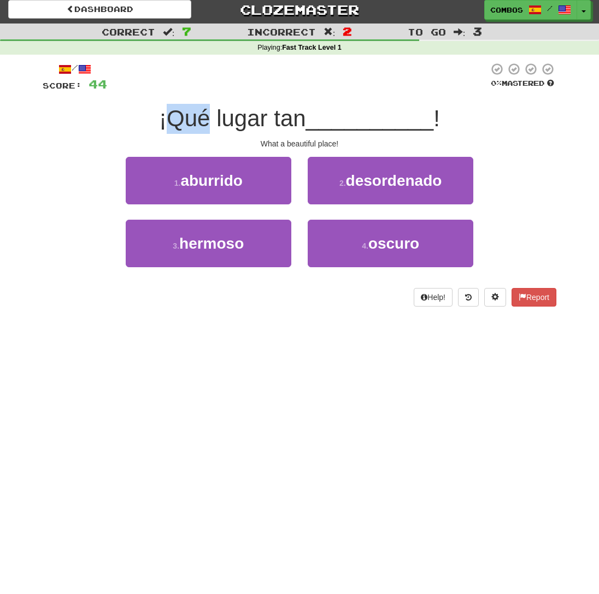
click at [200, 134] on div "¡Qué lugar tan __________ !" at bounding box center [300, 119] width 514 height 30
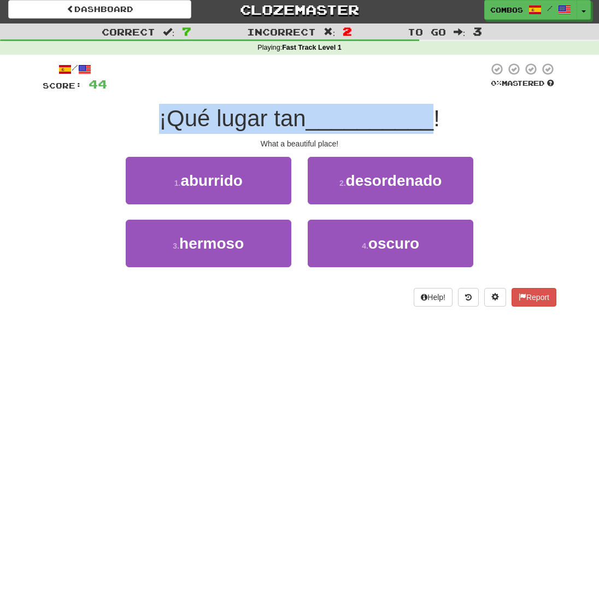
click at [200, 134] on div "¡Qué lugar tan __________ !" at bounding box center [300, 119] width 514 height 30
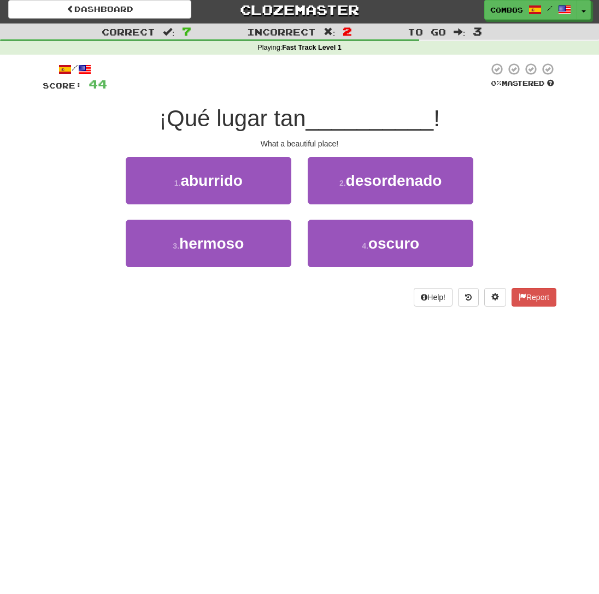
click at [214, 140] on div "What a beautiful place!" at bounding box center [300, 143] width 514 height 11
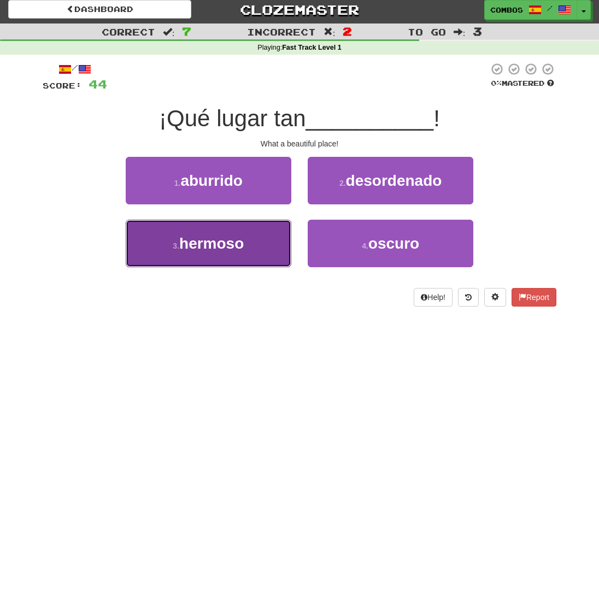
click at [284, 254] on button "3 . hermoso" at bounding box center [209, 244] width 166 height 48
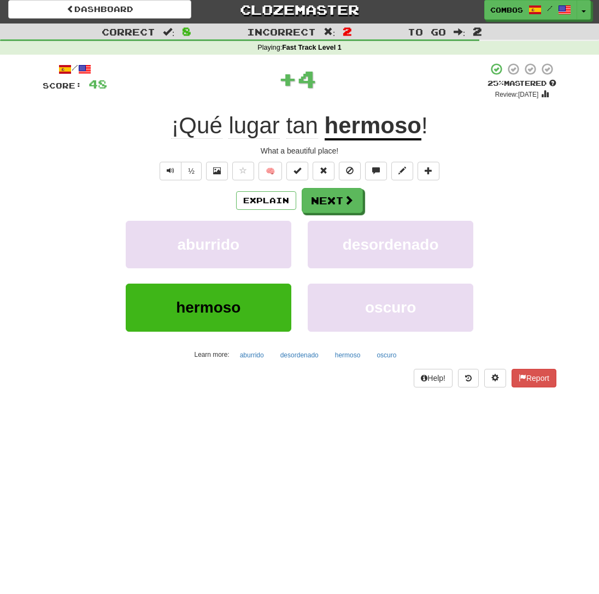
click at [433, 133] on div "¡Qué lugar tan hermoso !" at bounding box center [300, 126] width 514 height 30
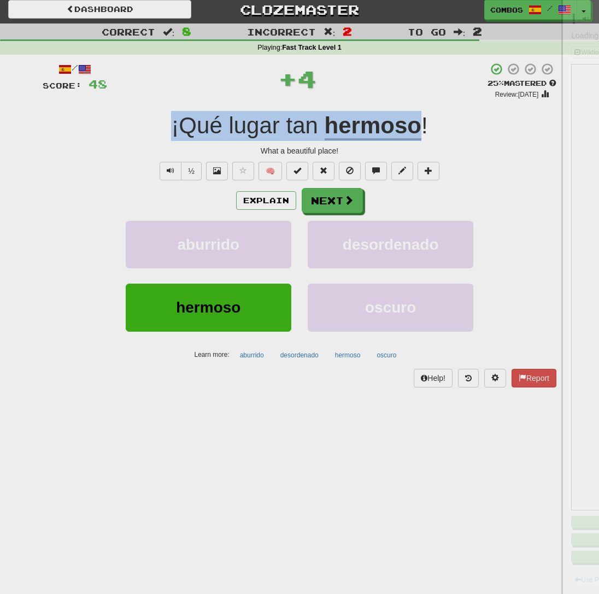
click at [433, 133] on div "¡Qué lugar tan hermoso !" at bounding box center [300, 126] width 514 height 30
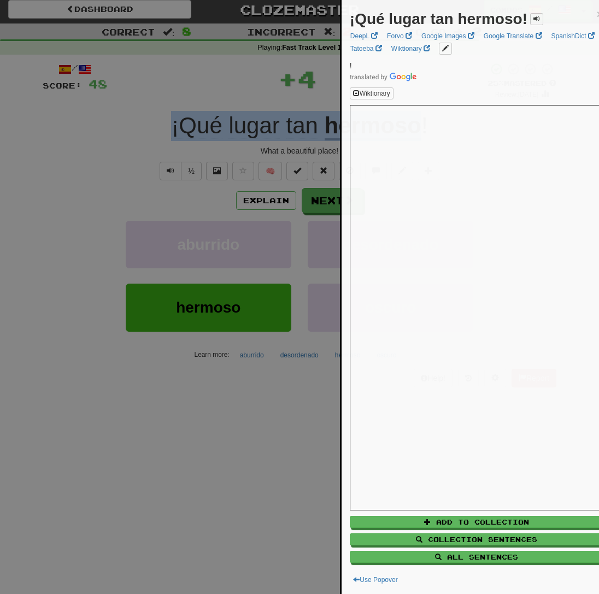
copy div "¡Qué lugar tan hermoso"
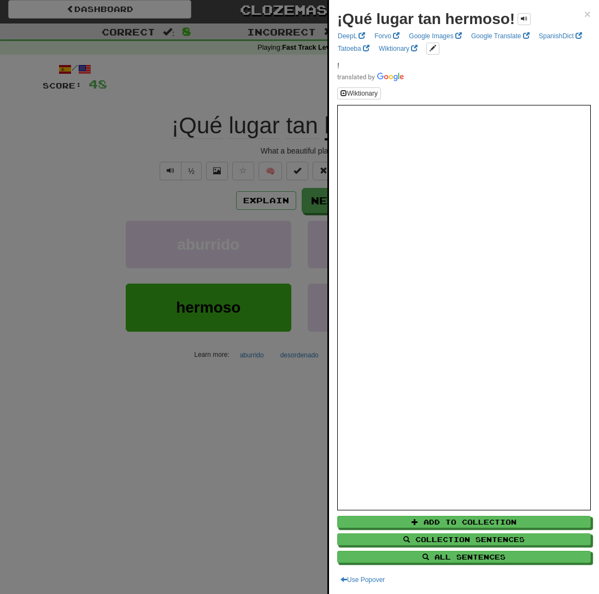
click at [80, 421] on div at bounding box center [299, 297] width 599 height 594
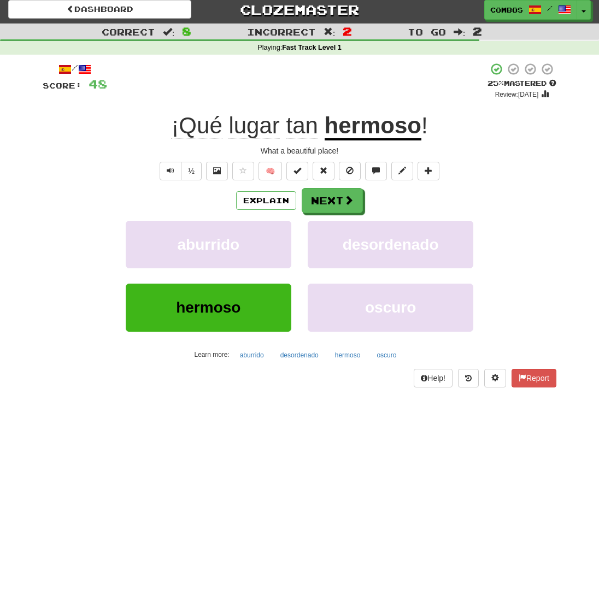
click at [497, 154] on div "What a beautiful place!" at bounding box center [300, 150] width 514 height 11
click at [317, 197] on button "Next" at bounding box center [332, 200] width 61 height 25
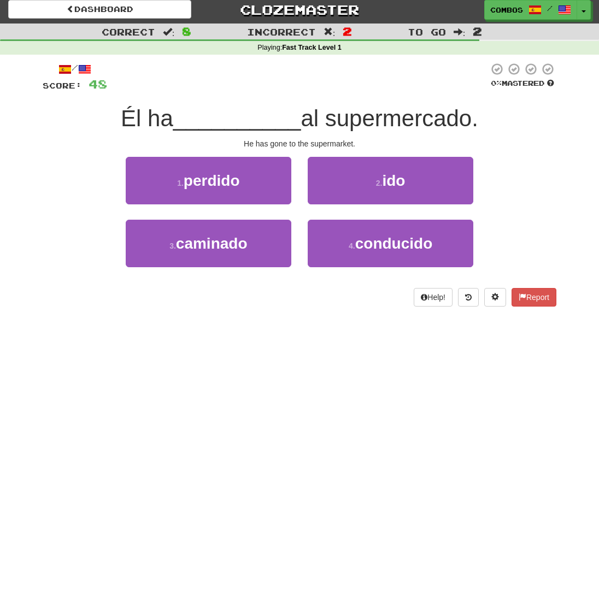
click at [340, 137] on div "/ Score: 48 0 % Mastered Él ha __________ al supermercado. He has gone to the s…" at bounding box center [300, 184] width 514 height 244
click at [387, 114] on span "al supermercado." at bounding box center [390, 118] width 178 height 26
click at [450, 137] on div "/ Score: 48 0 % Mastered Él ha __________ al supermercado. He has gone to the s…" at bounding box center [300, 184] width 514 height 244
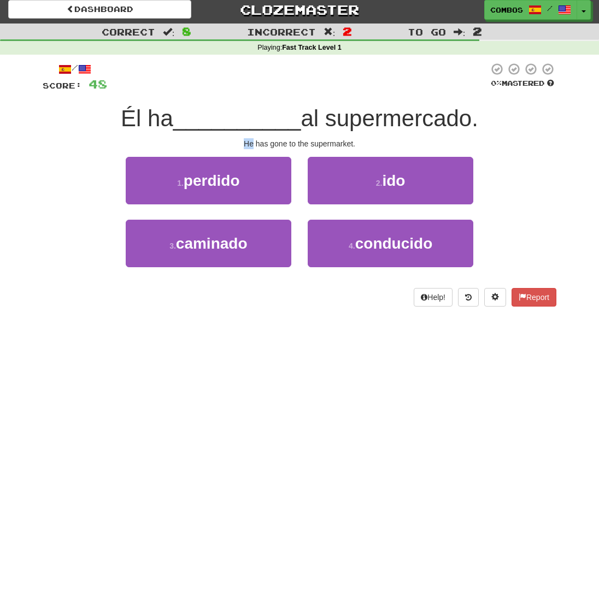
click at [450, 137] on div "/ Score: 48 0 % Mastered Él ha __________ al supermercado. He has gone to the s…" at bounding box center [300, 184] width 514 height 244
click at [452, 119] on span "al supermercado." at bounding box center [390, 118] width 178 height 26
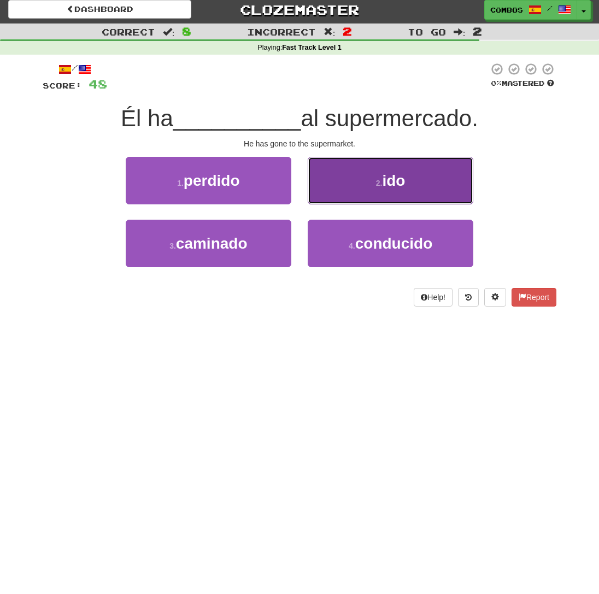
click at [416, 195] on button "2 . ido" at bounding box center [391, 181] width 166 height 48
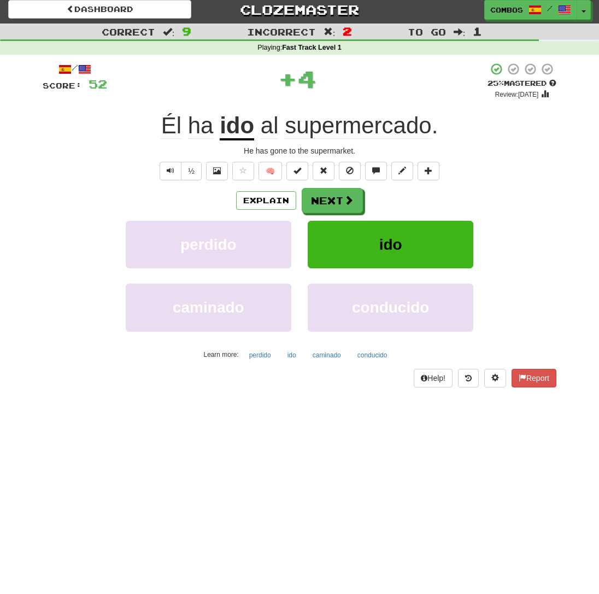
click at [449, 123] on div "Él ha ido al supermercado ." at bounding box center [300, 126] width 514 height 30
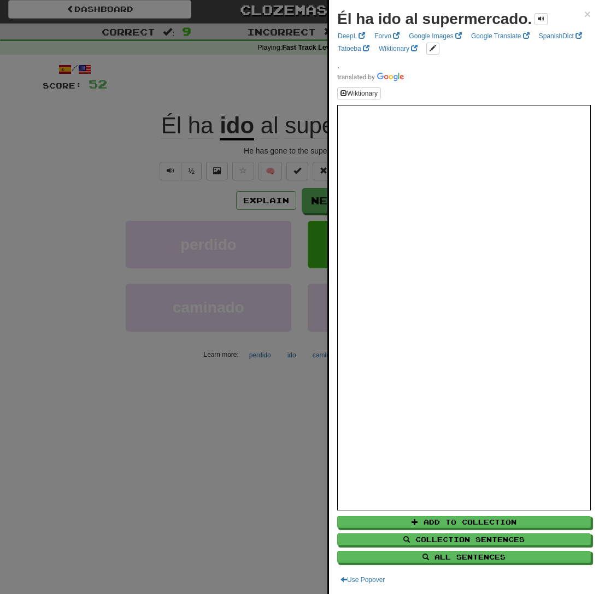
click at [223, 175] on div at bounding box center [299, 297] width 599 height 594
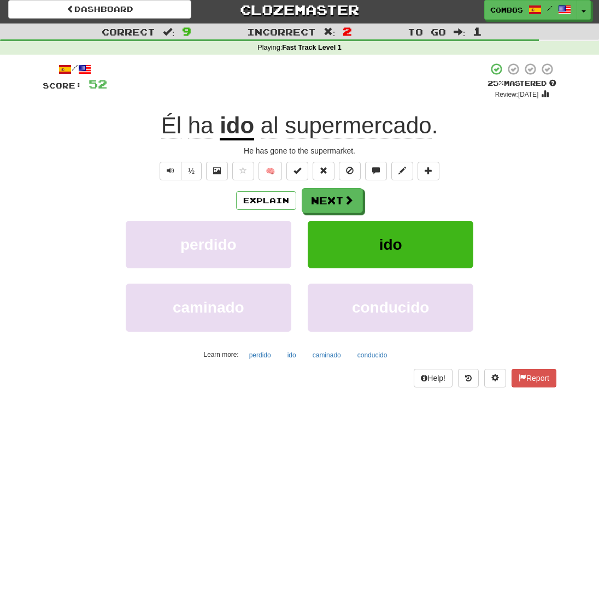
click at [467, 131] on div "Él ha ido al supermercado ." at bounding box center [300, 126] width 514 height 30
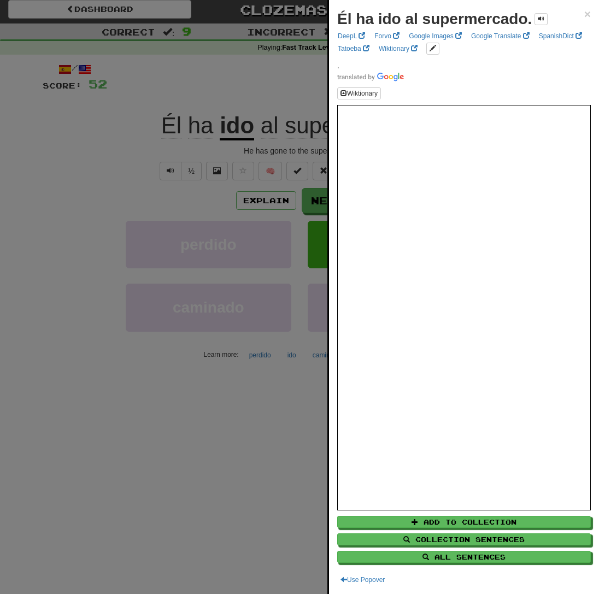
click at [270, 201] on div at bounding box center [299, 297] width 599 height 594
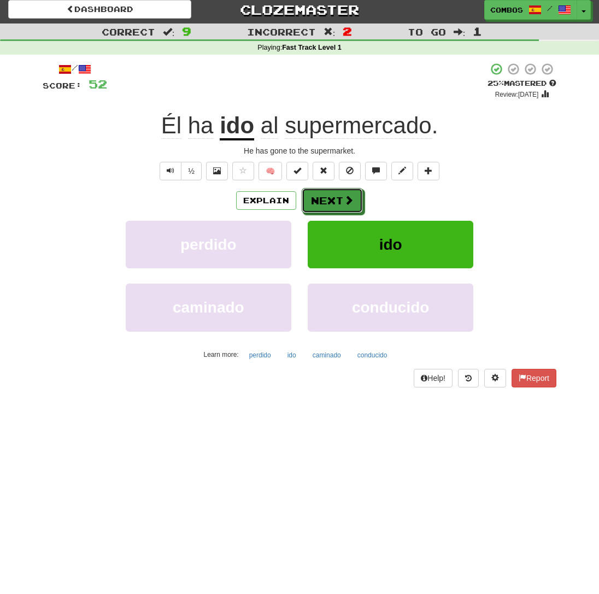
click at [326, 205] on button "Next" at bounding box center [332, 200] width 61 height 25
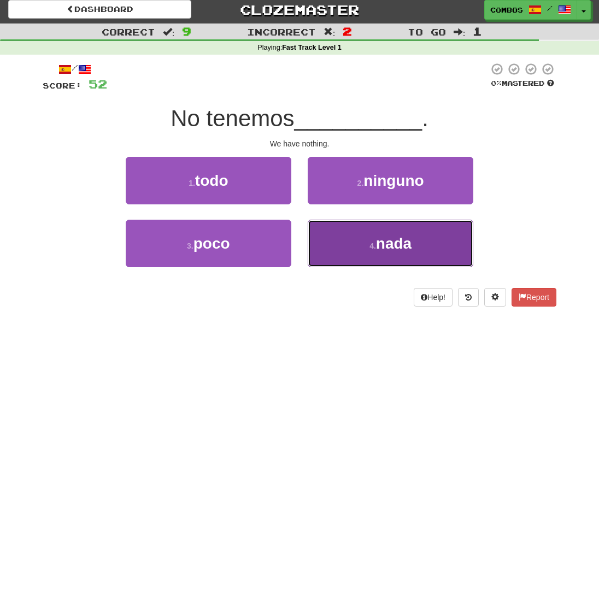
click at [358, 248] on button "4 . nada" at bounding box center [391, 244] width 166 height 48
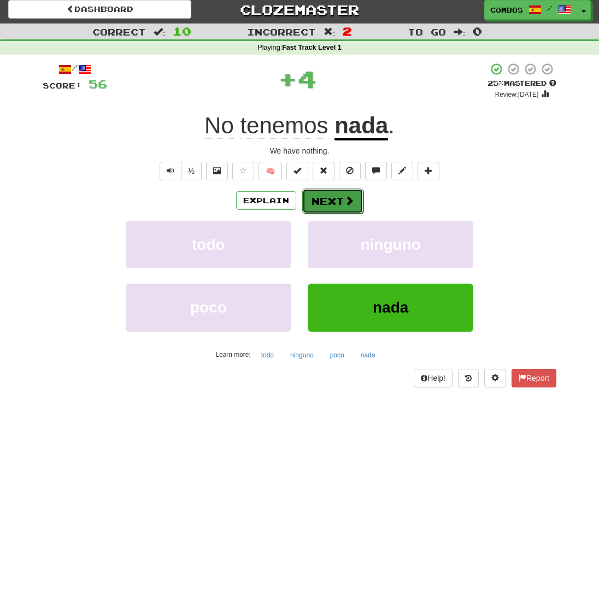
click at [346, 205] on span at bounding box center [349, 201] width 10 height 10
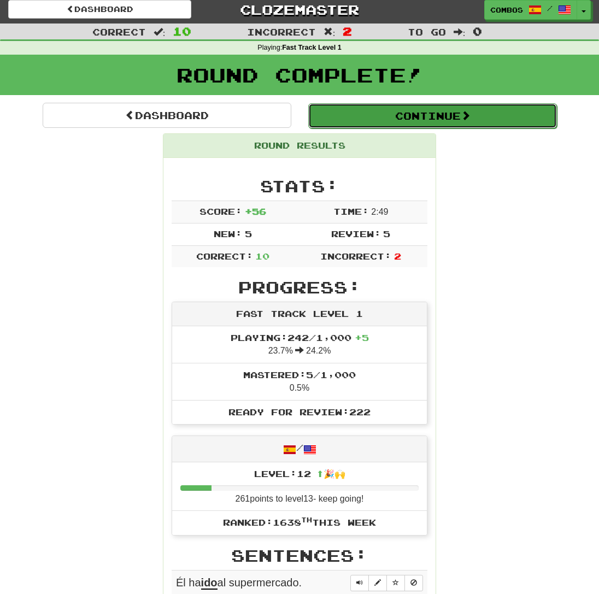
click at [380, 124] on button "Continue" at bounding box center [432, 115] width 249 height 25
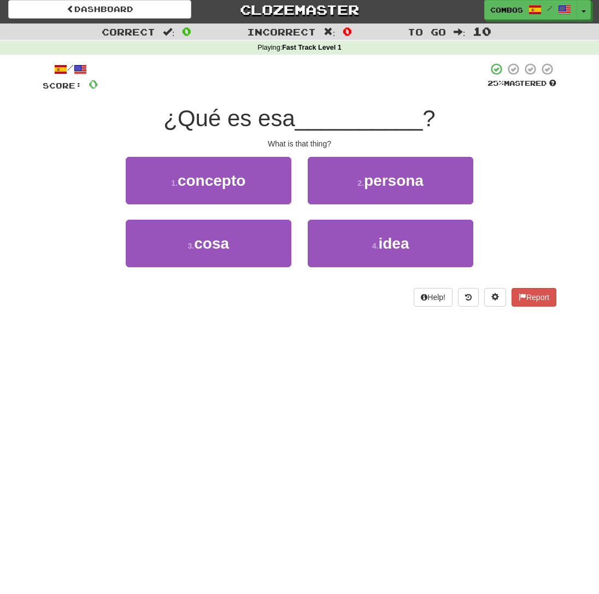
click at [257, 116] on span "¿Qué es esa" at bounding box center [228, 118] width 131 height 26
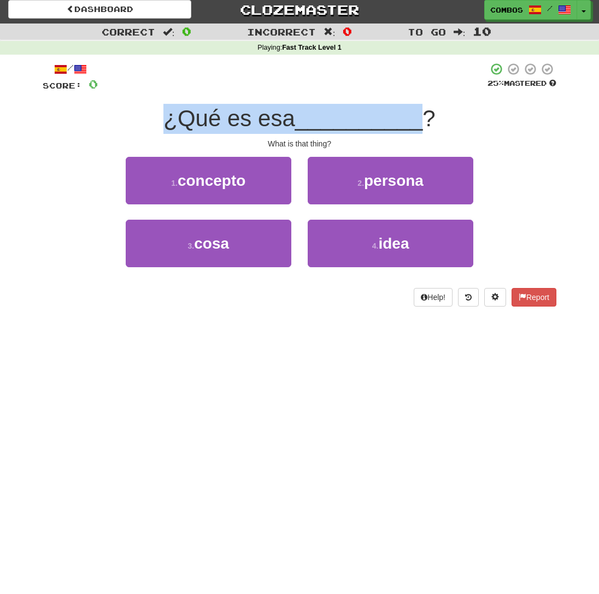
click at [257, 116] on span "¿Qué es esa" at bounding box center [228, 118] width 131 height 26
click at [285, 124] on span "¿Qué es esa" at bounding box center [228, 118] width 131 height 26
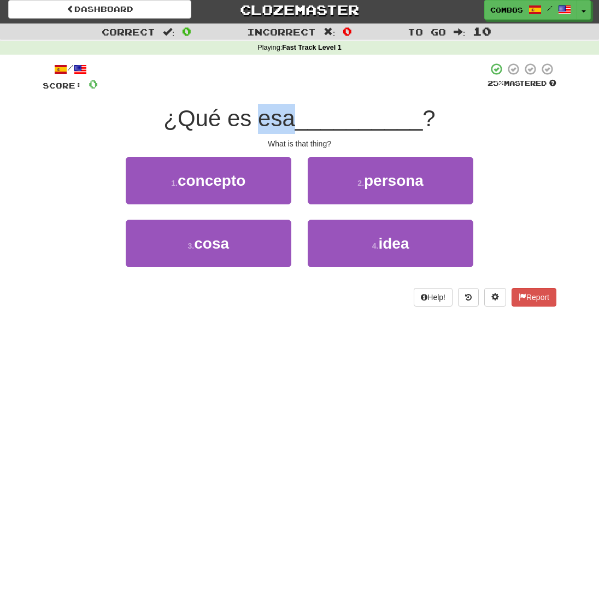
click at [285, 124] on span "¿Qué es esa" at bounding box center [228, 118] width 131 height 26
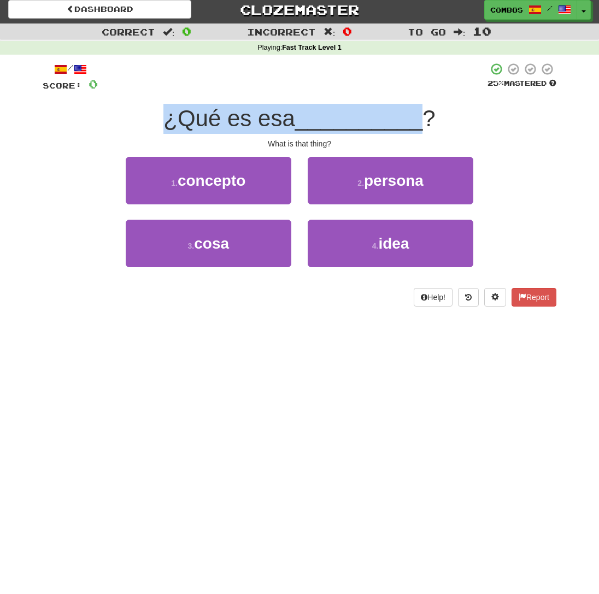
click at [285, 124] on span "¿Qué es esa" at bounding box center [228, 118] width 131 height 26
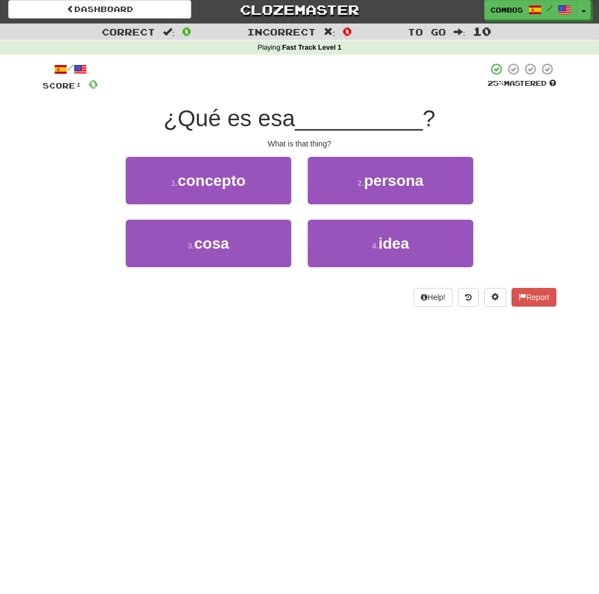
click at [293, 142] on div "What is that thing?" at bounding box center [300, 143] width 514 height 11
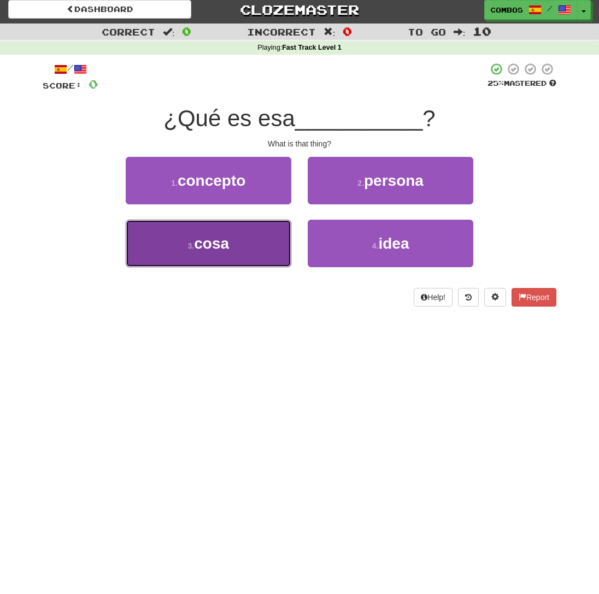
click at [264, 231] on button "3 . cosa" at bounding box center [209, 244] width 166 height 48
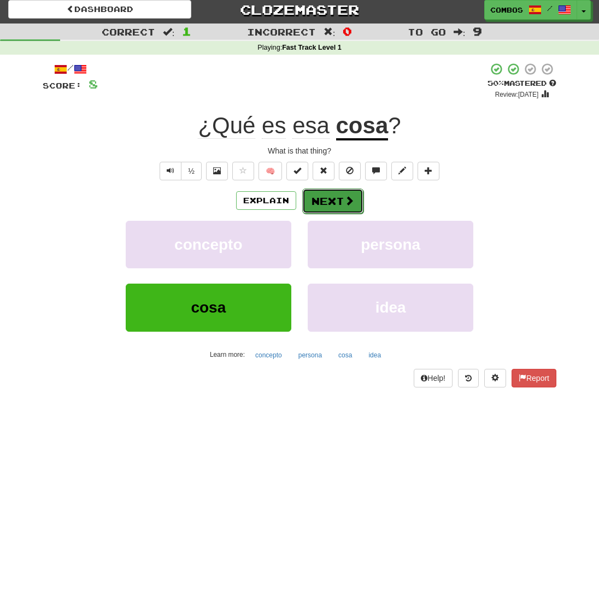
click at [335, 205] on button "Next" at bounding box center [332, 200] width 61 height 25
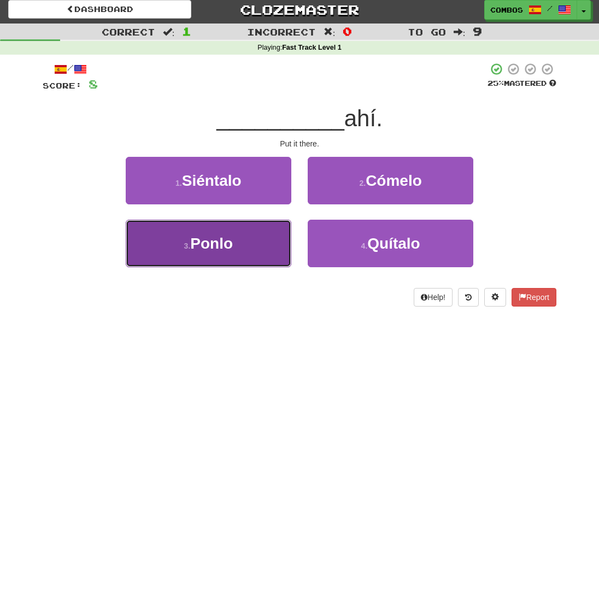
click at [280, 249] on button "3 . Ponlo" at bounding box center [209, 244] width 166 height 48
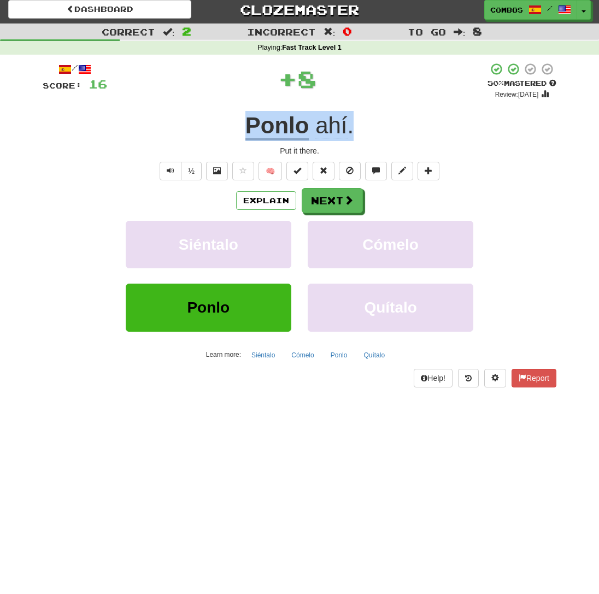
drag, startPoint x: 223, startPoint y: 125, endPoint x: 388, endPoint y: 113, distance: 166.0
click at [388, 113] on div "Ponlo ahí ." at bounding box center [300, 126] width 514 height 30
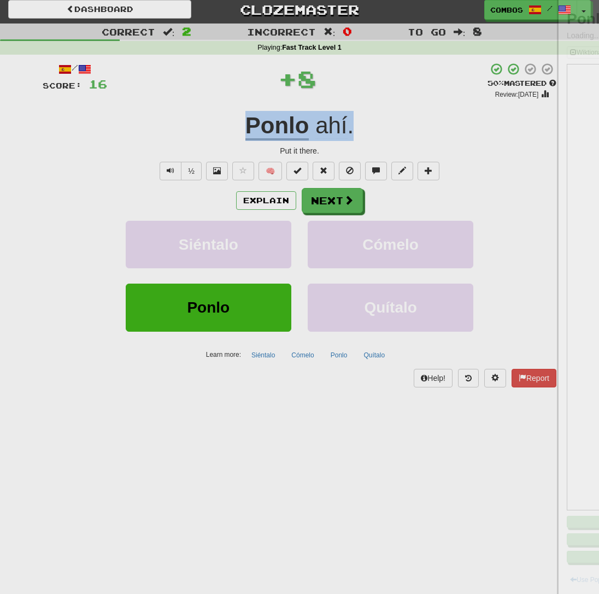
copy div "Ponlo ahí ."
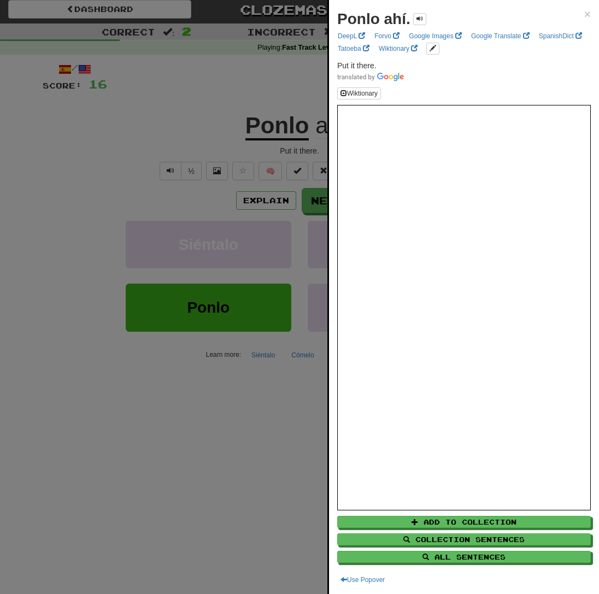
click at [207, 438] on div at bounding box center [299, 297] width 599 height 594
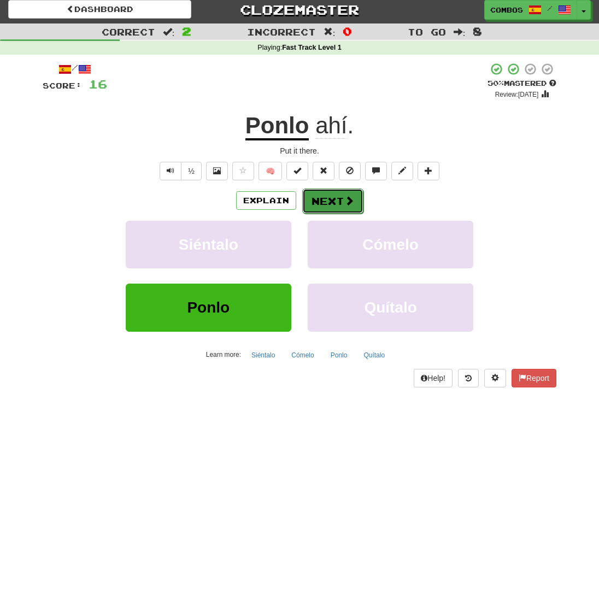
click at [327, 203] on button "Next" at bounding box center [332, 200] width 61 height 25
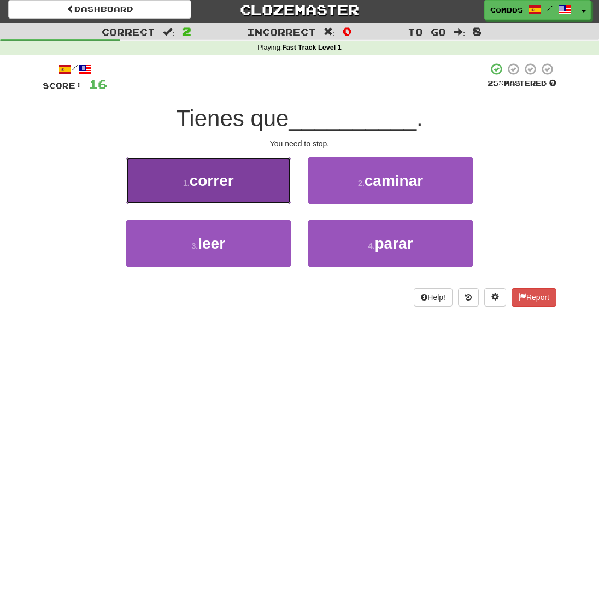
click at [248, 197] on button "1 . correr" at bounding box center [209, 181] width 166 height 48
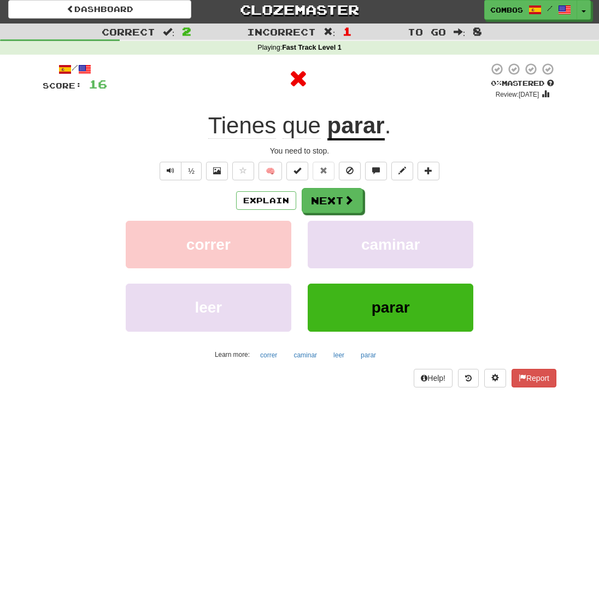
click at [428, 135] on div "Tienes que parar ." at bounding box center [300, 126] width 514 height 30
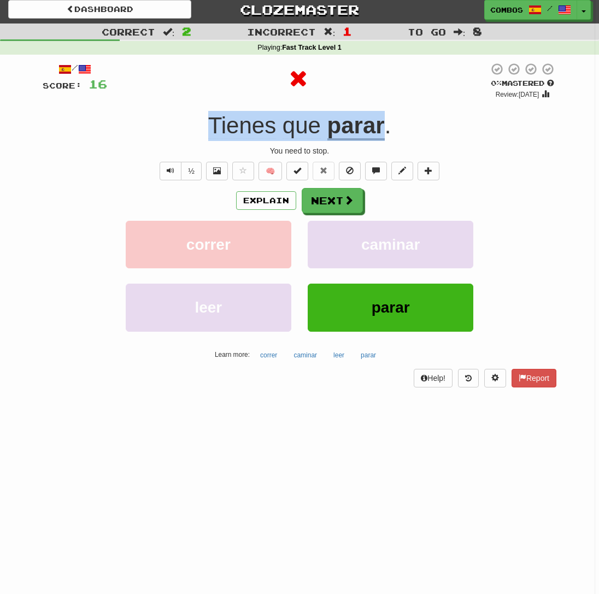
click at [428, 135] on div "Tienes que parar ." at bounding box center [300, 126] width 514 height 30
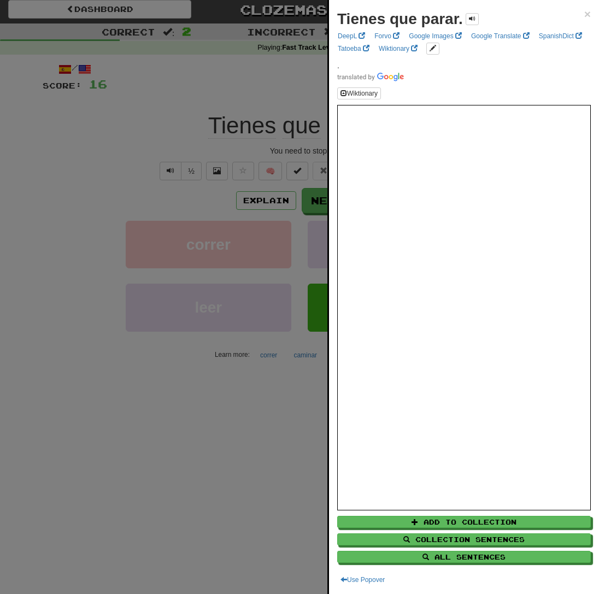
click at [198, 409] on div at bounding box center [299, 297] width 599 height 594
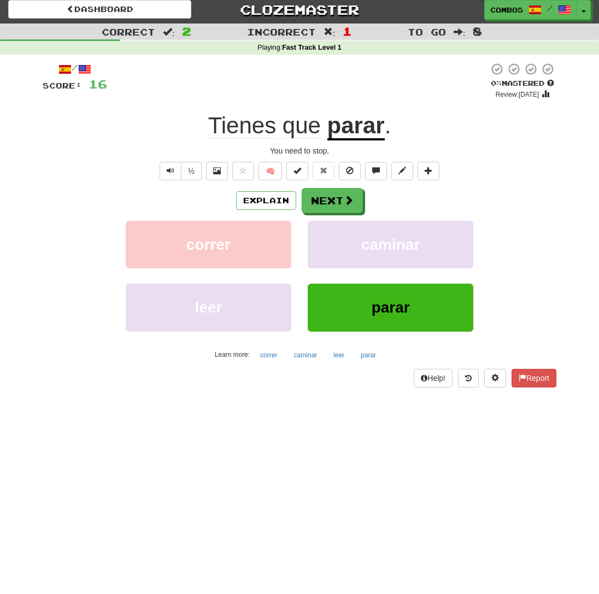
click at [441, 207] on div "Explain Next" at bounding box center [300, 200] width 514 height 25
click at [337, 213] on button "Next" at bounding box center [332, 200] width 61 height 25
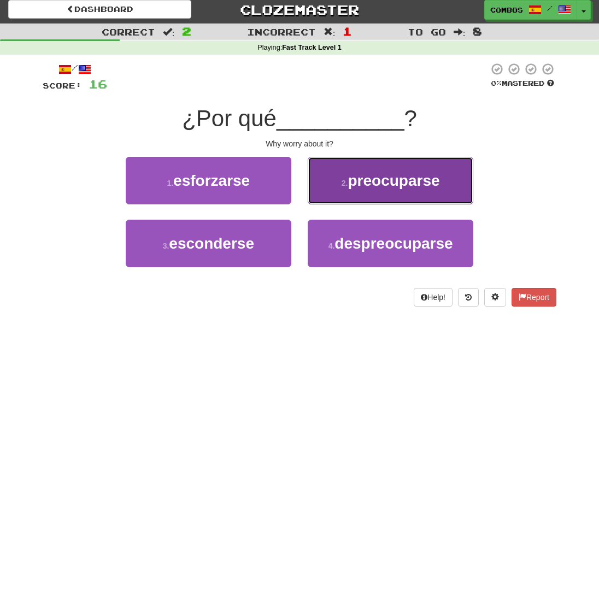
click at [327, 194] on button "2 . preocuparse" at bounding box center [391, 181] width 166 height 48
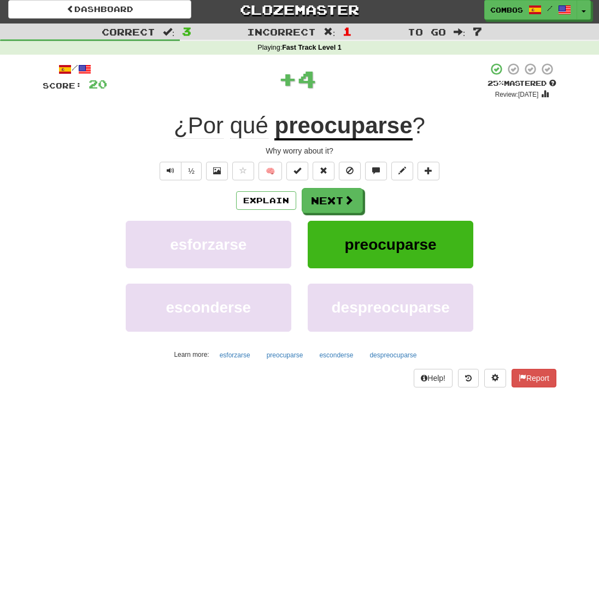
click at [448, 127] on div "¿Por qué preocuparse ?" at bounding box center [300, 126] width 514 height 30
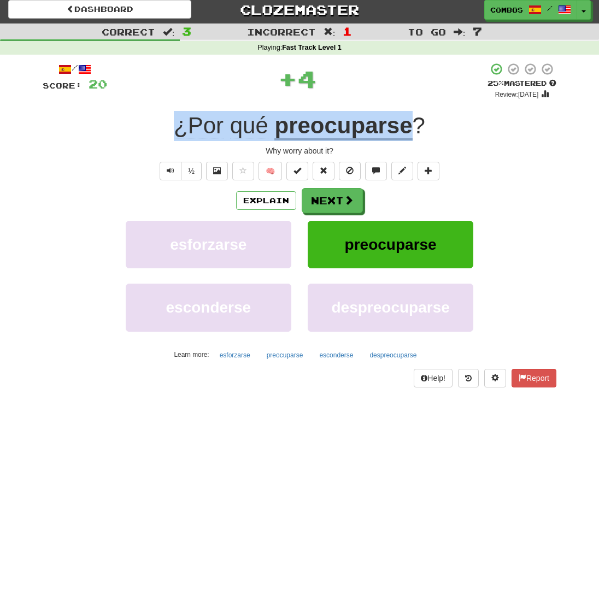
click at [448, 127] on div "¿Por qué preocuparse ?" at bounding box center [300, 126] width 514 height 30
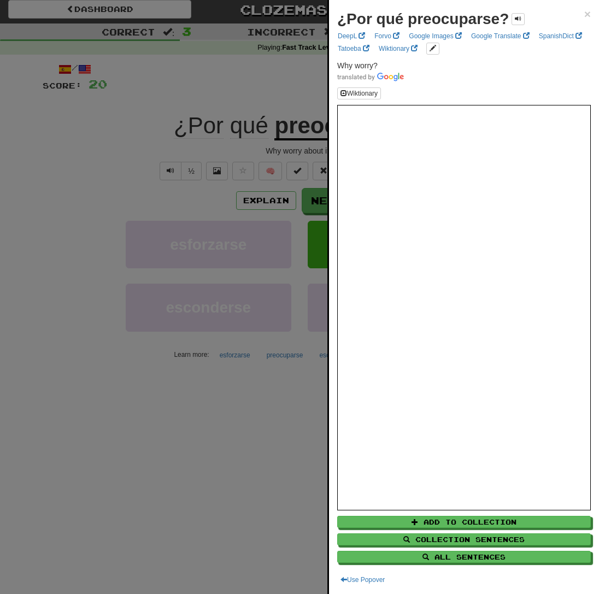
click at [239, 336] on div at bounding box center [299, 297] width 599 height 594
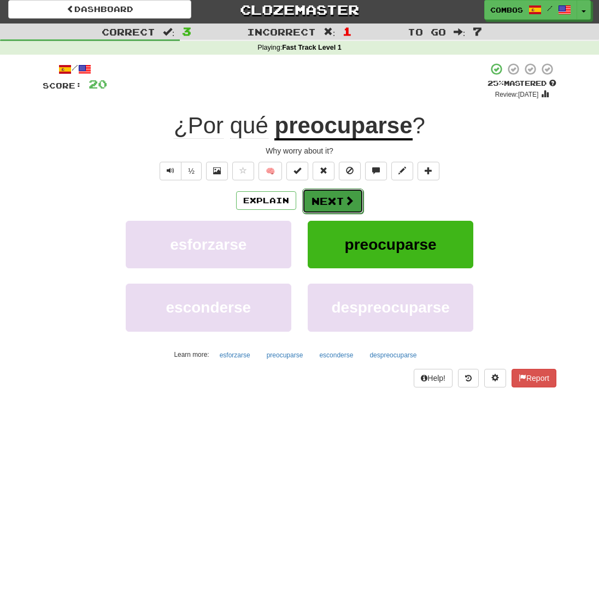
click at [346, 200] on span at bounding box center [349, 201] width 10 height 10
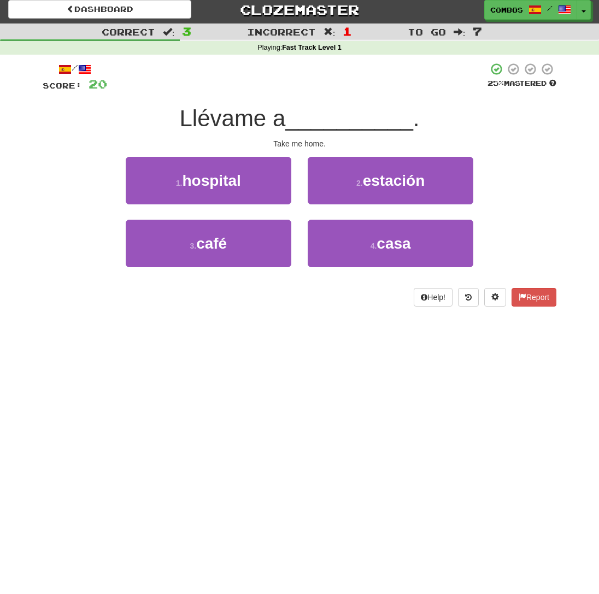
click at [485, 119] on div "Llévame a __________ ." at bounding box center [300, 119] width 514 height 30
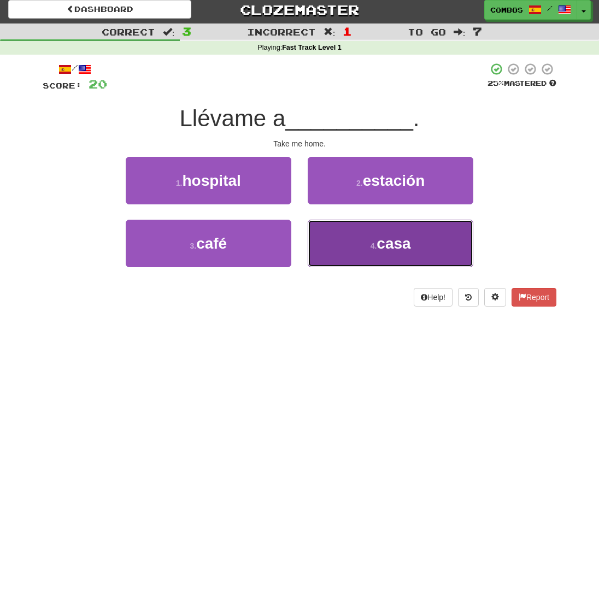
click at [332, 251] on button "4 . casa" at bounding box center [391, 244] width 166 height 48
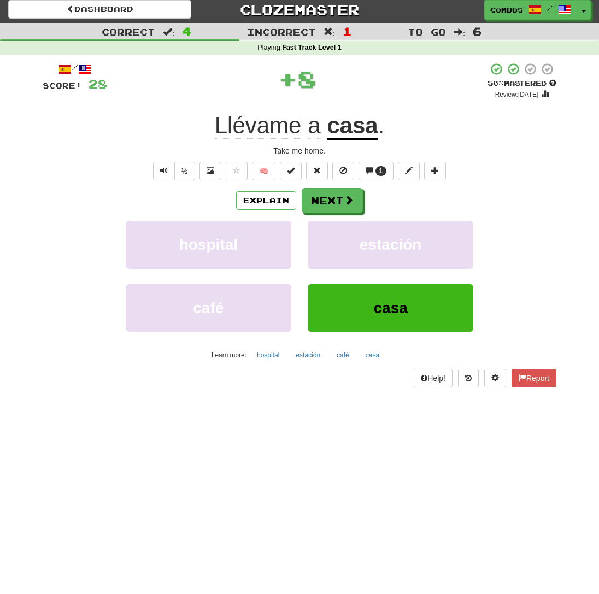
click at [390, 120] on div "Llévame a casa ." at bounding box center [300, 126] width 514 height 30
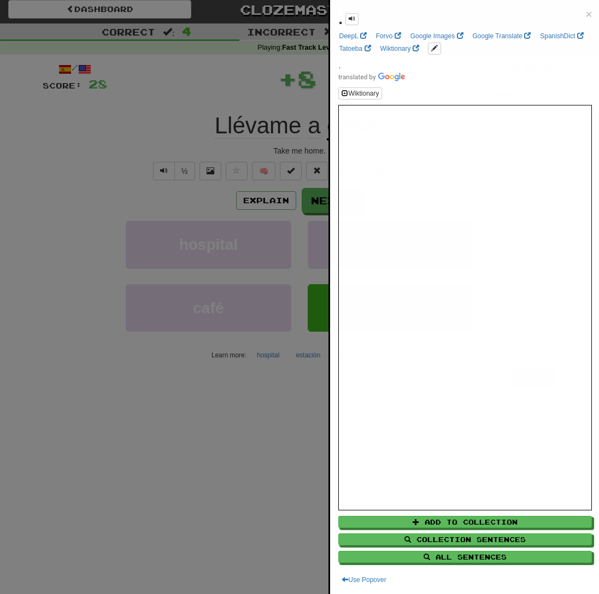
click at [390, 120] on iframe at bounding box center [465, 307] width 254 height 405
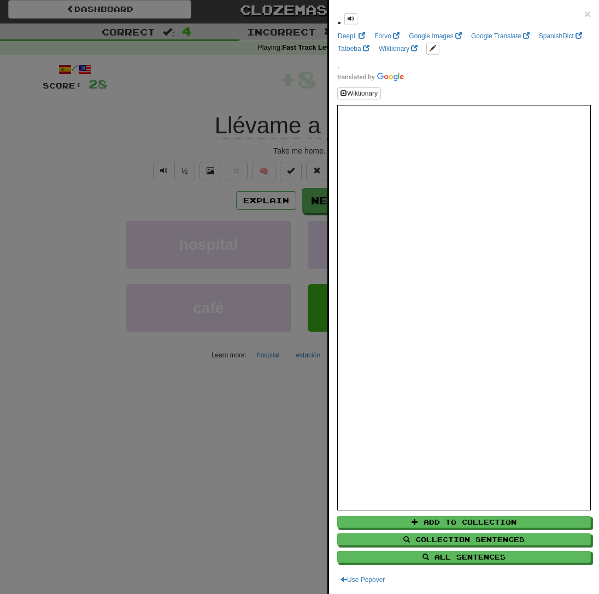
click at [255, 117] on div at bounding box center [299, 297] width 599 height 594
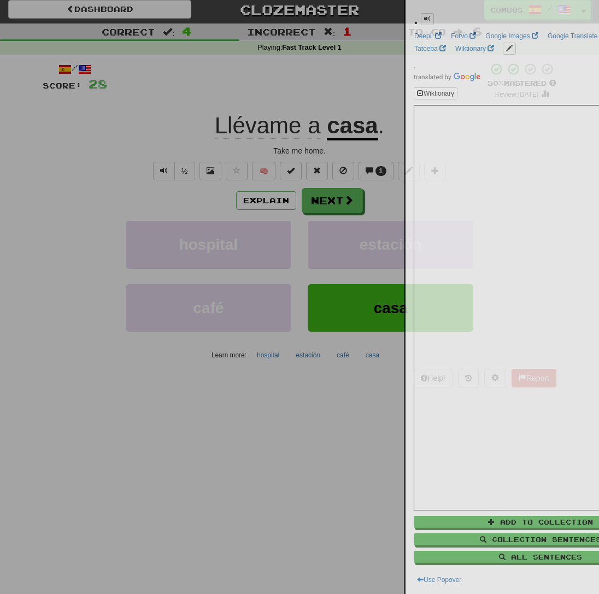
click at [255, 117] on div at bounding box center [299, 297] width 599 height 594
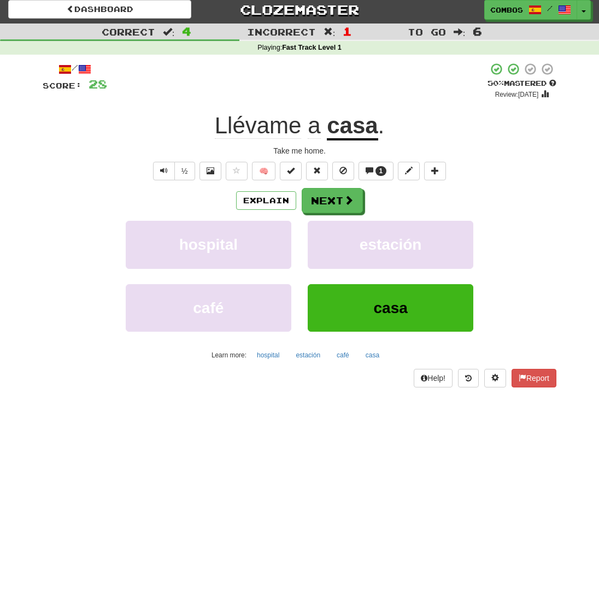
click at [255, 117] on span "Llévame" at bounding box center [258, 126] width 87 height 26
click at [181, 127] on div "Llévame a casa ." at bounding box center [300, 126] width 514 height 30
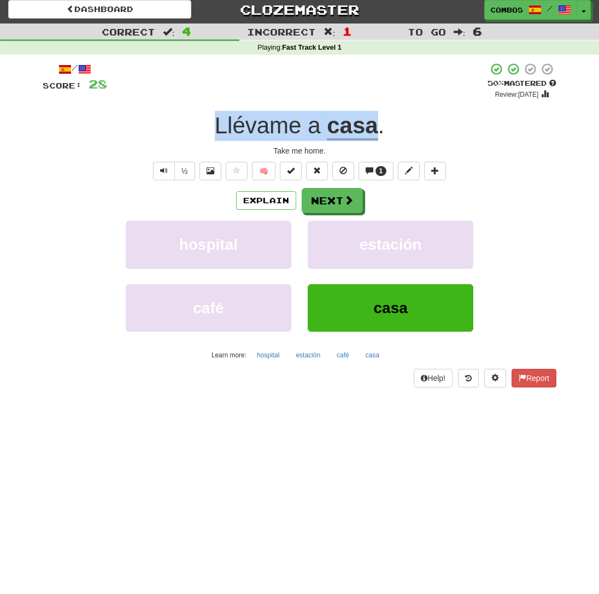
click at [181, 127] on div "Llévame a casa ." at bounding box center [300, 126] width 514 height 30
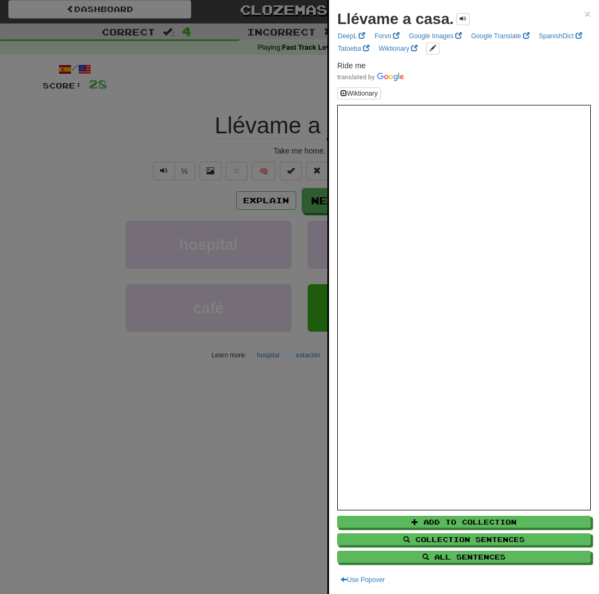
click at [207, 125] on div at bounding box center [299, 297] width 599 height 594
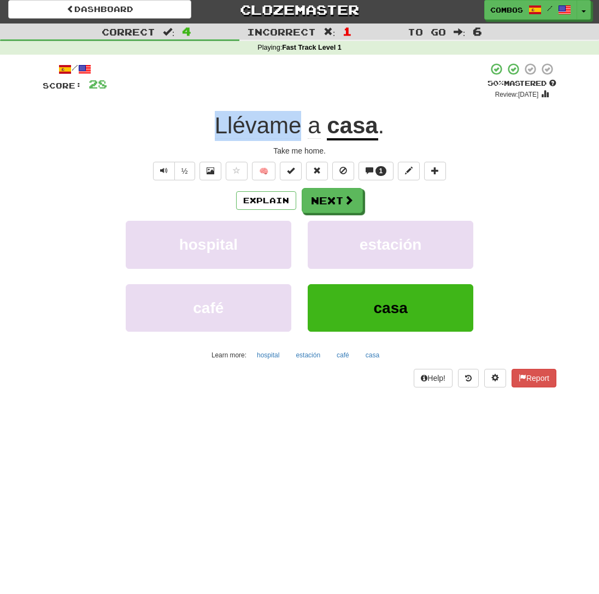
click at [207, 125] on div "Llévame a casa ." at bounding box center [300, 126] width 514 height 30
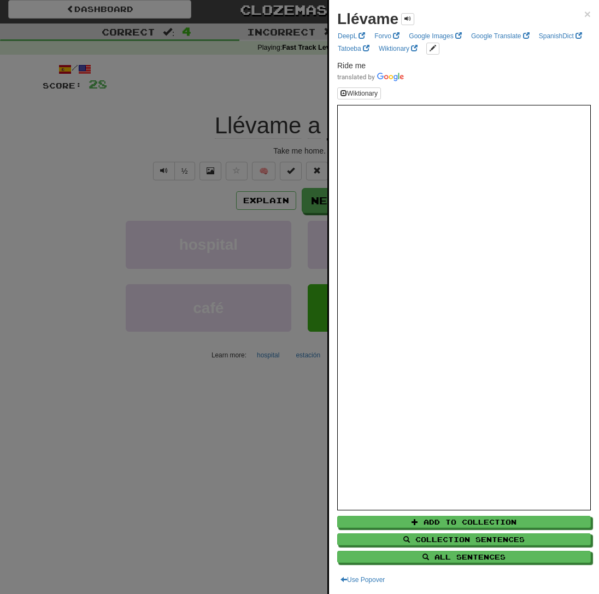
click at [207, 125] on div at bounding box center [299, 297] width 599 height 594
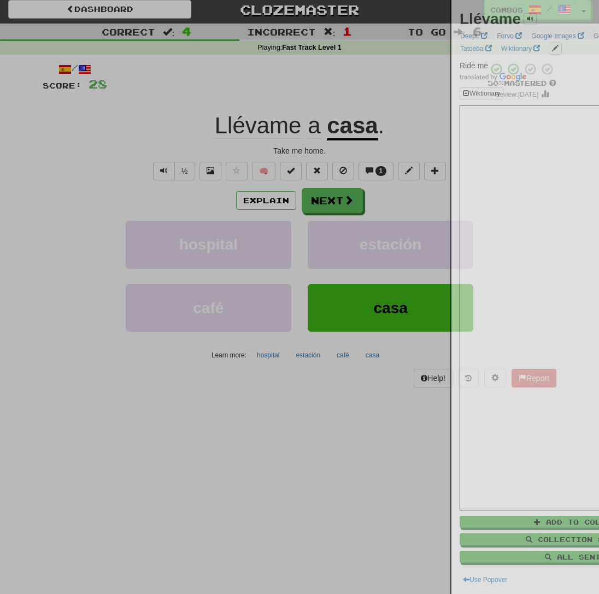
click at [207, 125] on div at bounding box center [299, 297] width 599 height 594
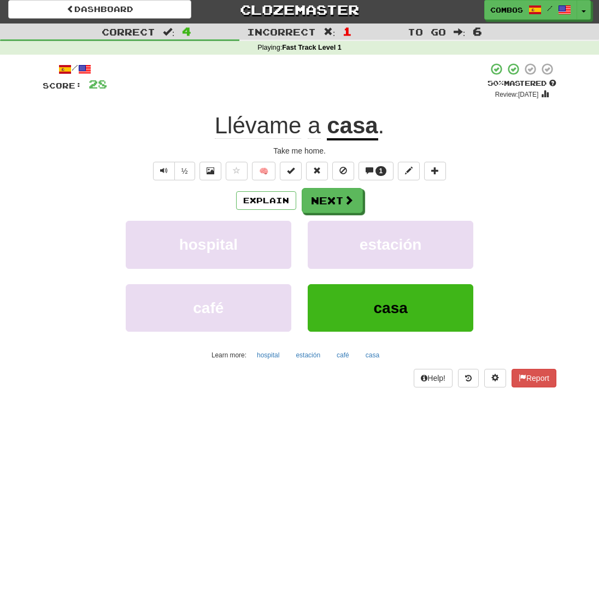
click at [207, 125] on div "Llévame a casa ." at bounding box center [300, 126] width 514 height 30
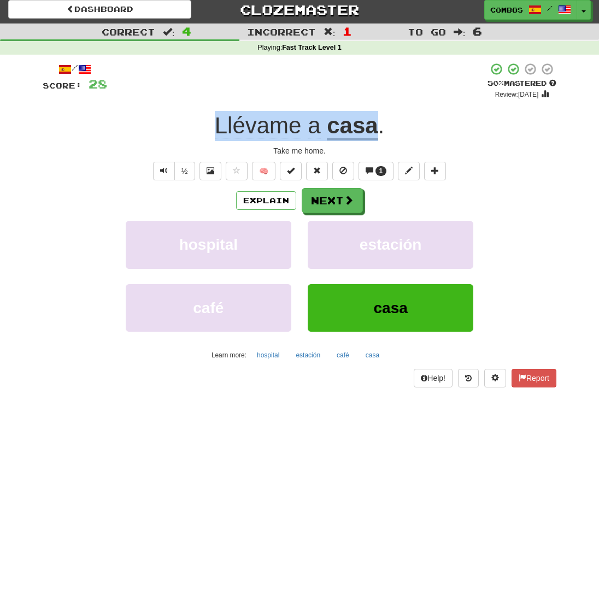
click at [207, 125] on div "Llévame a casa ." at bounding box center [300, 126] width 514 height 30
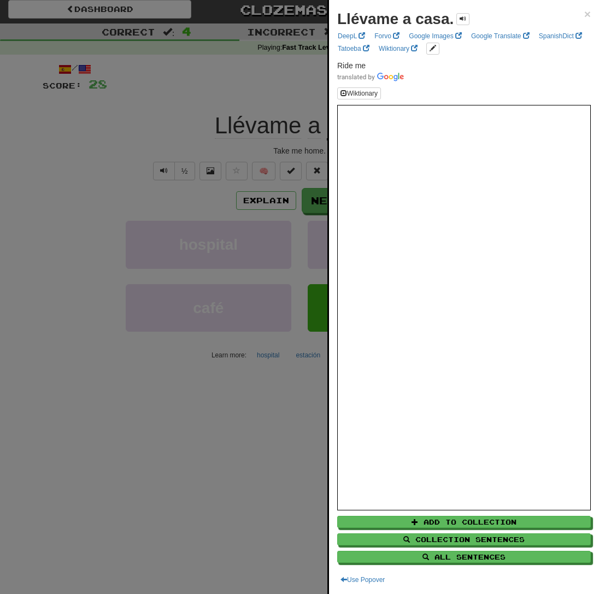
click at [211, 140] on div at bounding box center [299, 297] width 599 height 594
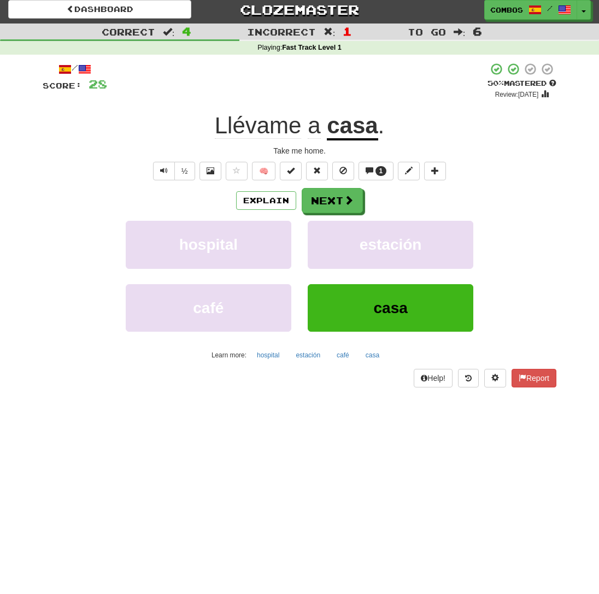
click at [557, 470] on div "Dashboard Clozemaster Combos / Toggle Dropdown Dashboard Leaderboard Activity F…" at bounding box center [299, 293] width 599 height 594
click at [487, 434] on div "Dashboard Clozemaster Combos / Toggle Dropdown Dashboard Leaderboard Activity F…" at bounding box center [299, 293] width 599 height 594
click at [354, 216] on div "Explain Next hospital estación café casa Learn more: [GEOGRAPHIC_DATA]" at bounding box center [300, 275] width 514 height 175
click at [349, 205] on span at bounding box center [349, 201] width 10 height 10
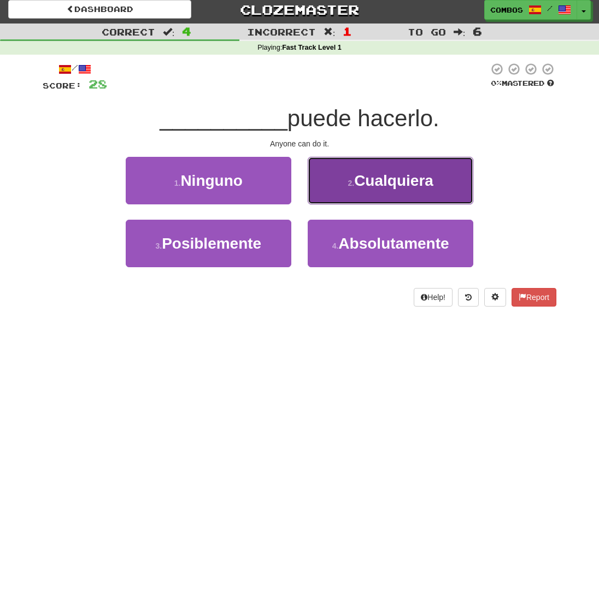
click at [340, 184] on button "2 . [GEOGRAPHIC_DATA]" at bounding box center [391, 181] width 166 height 48
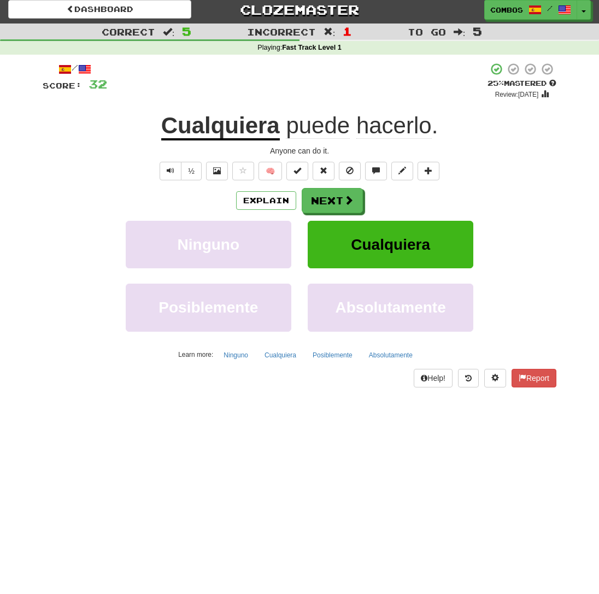
click at [447, 133] on div "Cualquiera puede hacerlo ." at bounding box center [300, 126] width 514 height 30
click at [447, 133] on div at bounding box center [299, 297] width 599 height 594
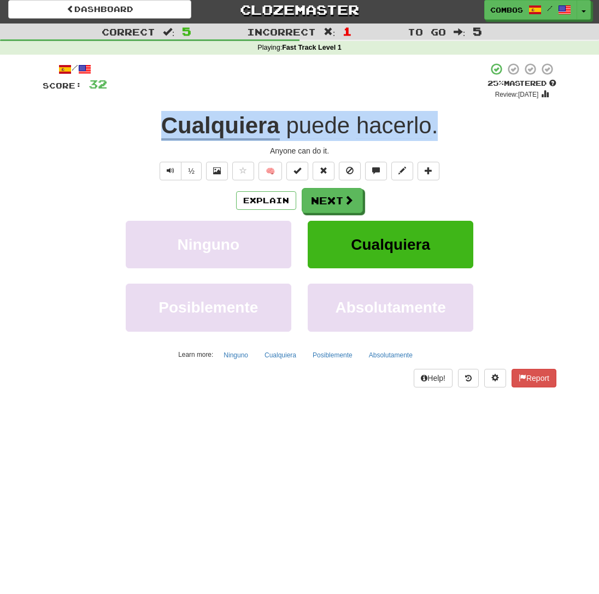
drag, startPoint x: 454, startPoint y: 124, endPoint x: 133, endPoint y: 121, distance: 320.7
click at [133, 121] on div "Cualquiera puede hacerlo ." at bounding box center [300, 126] width 514 height 30
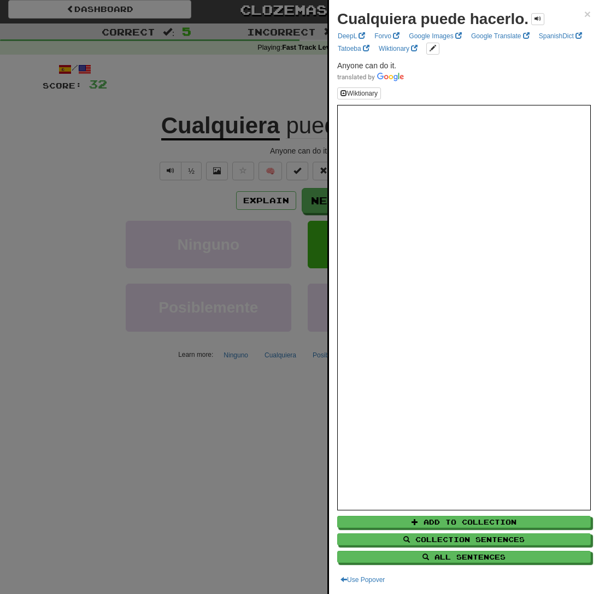
click at [160, 429] on div at bounding box center [299, 297] width 599 height 594
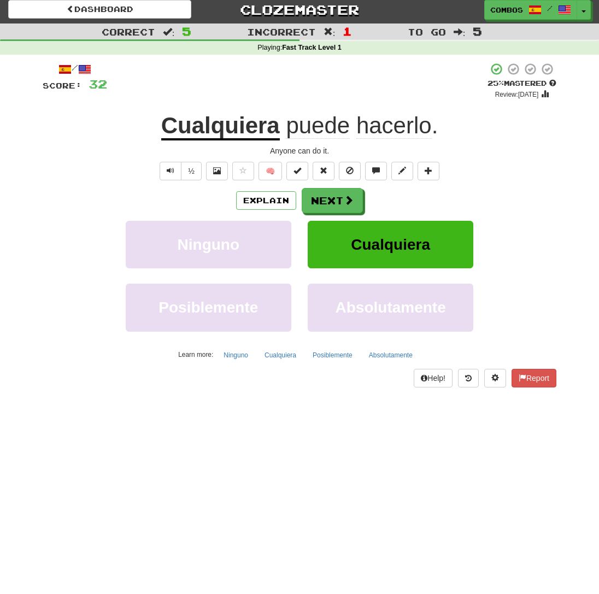
click at [328, 215] on div "Explain Next Ninguno Cualquiera Posiblemente Absolutamente Learn more: Ninguno …" at bounding box center [300, 275] width 514 height 175
click at [338, 203] on button "Next" at bounding box center [332, 200] width 61 height 25
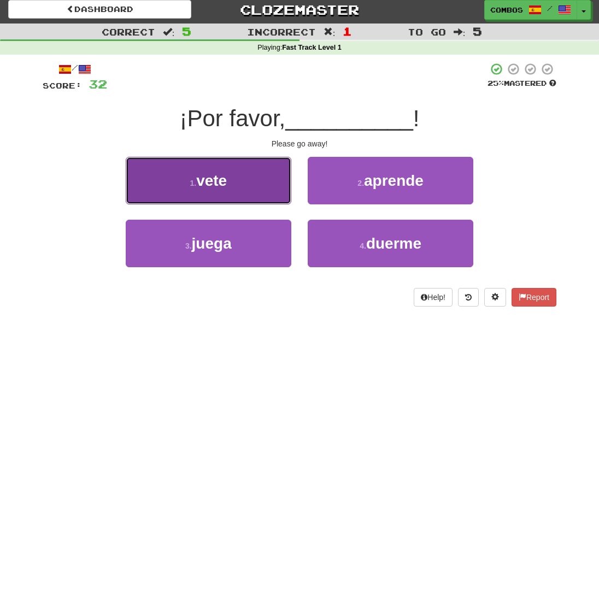
click at [271, 202] on button "1 . vete" at bounding box center [209, 181] width 166 height 48
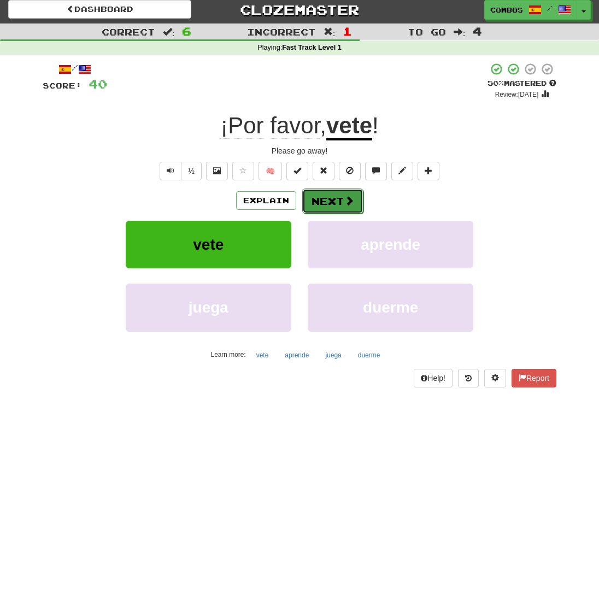
click at [335, 204] on button "Next" at bounding box center [332, 200] width 61 height 25
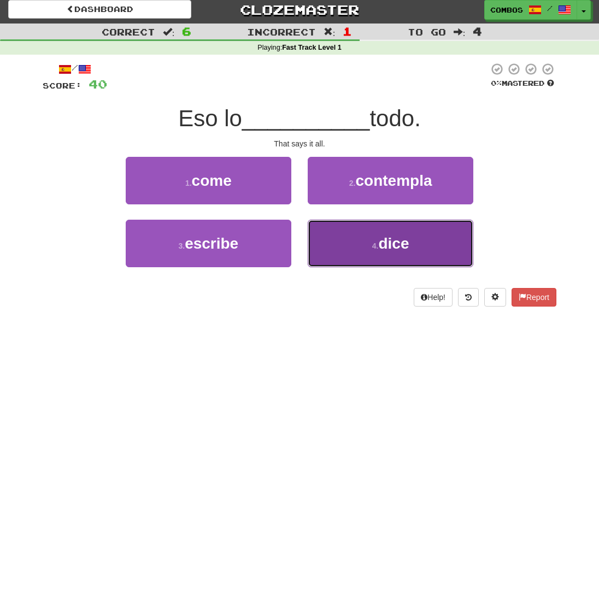
click at [390, 252] on button "4 . dice" at bounding box center [391, 244] width 166 height 48
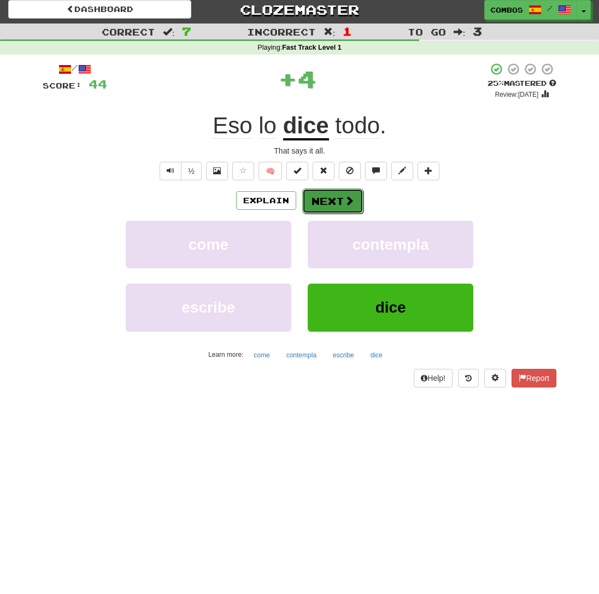
click at [328, 201] on button "Next" at bounding box center [332, 200] width 61 height 25
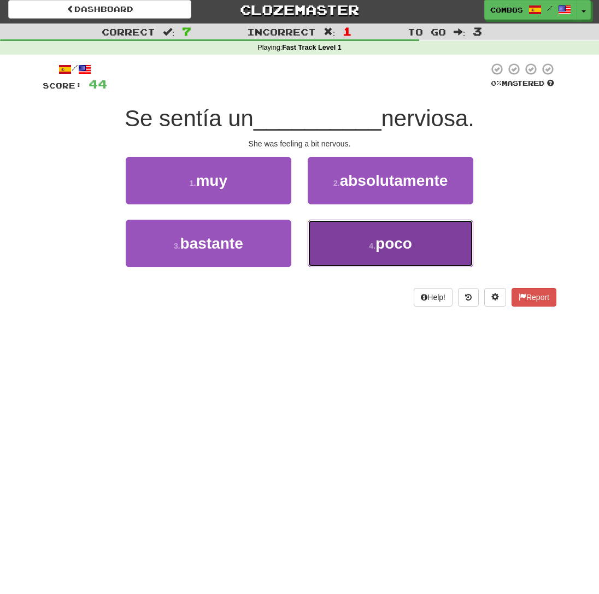
click at [348, 238] on button "4 . poco" at bounding box center [391, 244] width 166 height 48
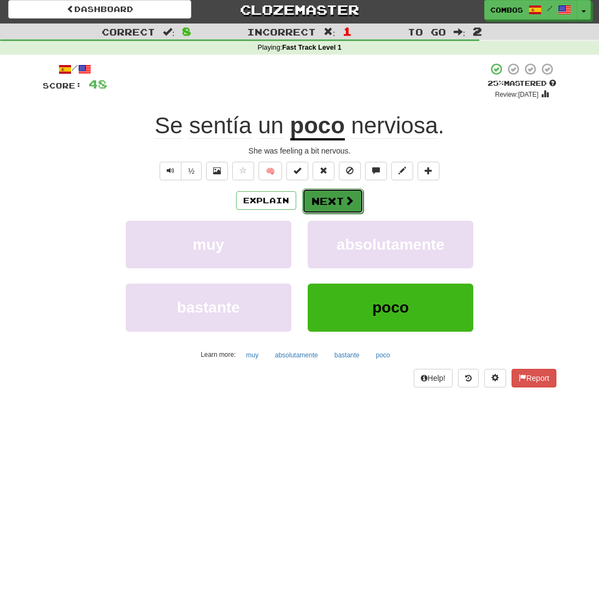
click at [353, 202] on span at bounding box center [349, 201] width 10 height 10
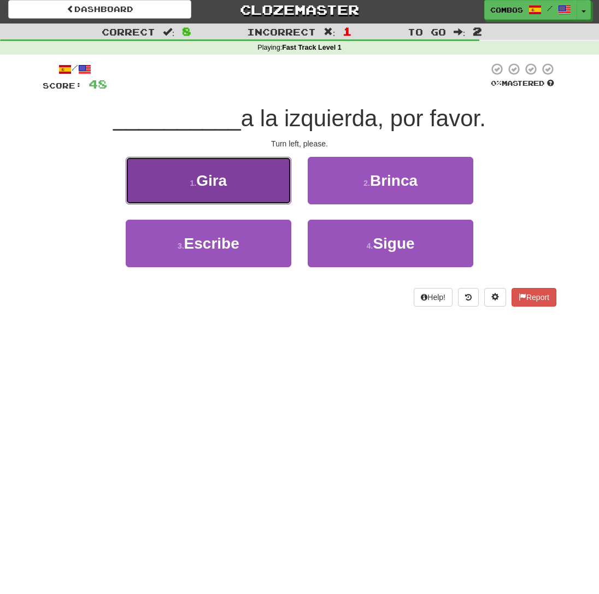
click at [165, 189] on button "1 . [GEOGRAPHIC_DATA]" at bounding box center [209, 181] width 166 height 48
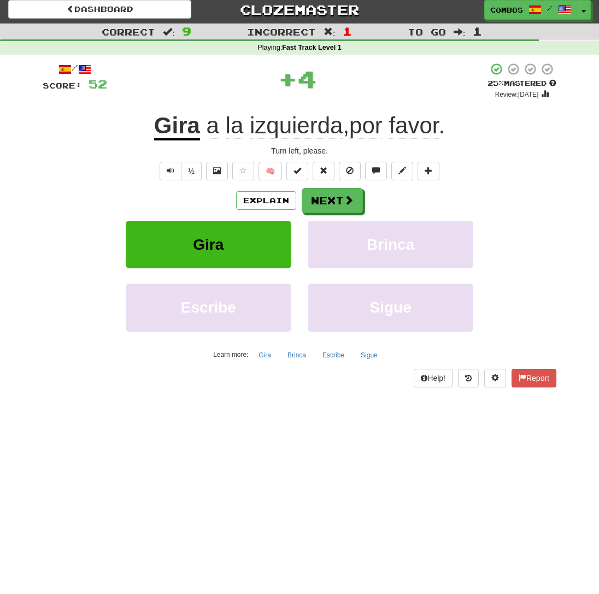
click at [469, 120] on div "Gira a la izquierda , por favor ." at bounding box center [300, 126] width 514 height 30
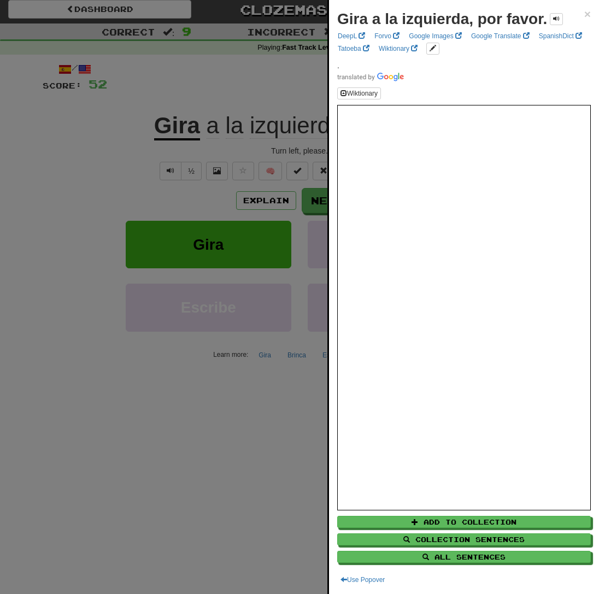
click at [196, 403] on div at bounding box center [299, 297] width 599 height 594
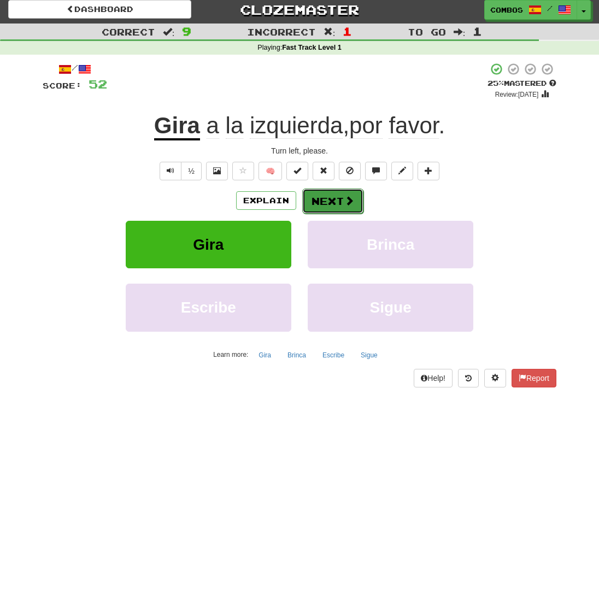
click at [355, 208] on button "Next" at bounding box center [332, 200] width 61 height 25
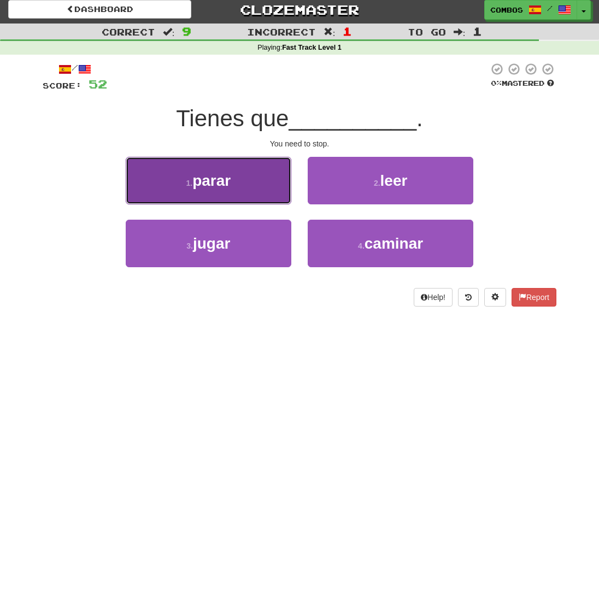
click at [254, 188] on button "1 . parar" at bounding box center [209, 181] width 166 height 48
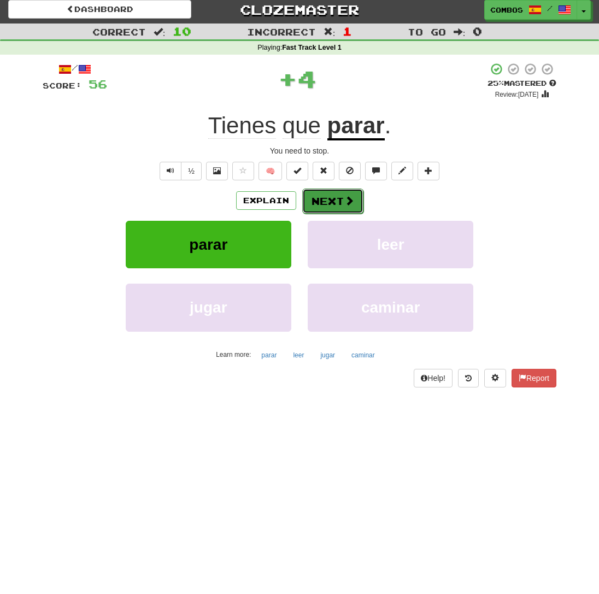
click at [332, 202] on button "Next" at bounding box center [332, 200] width 61 height 25
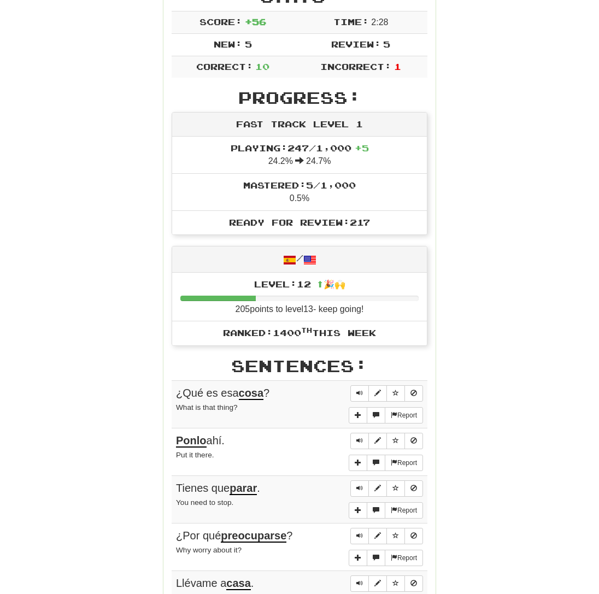
scroll to position [0, 0]
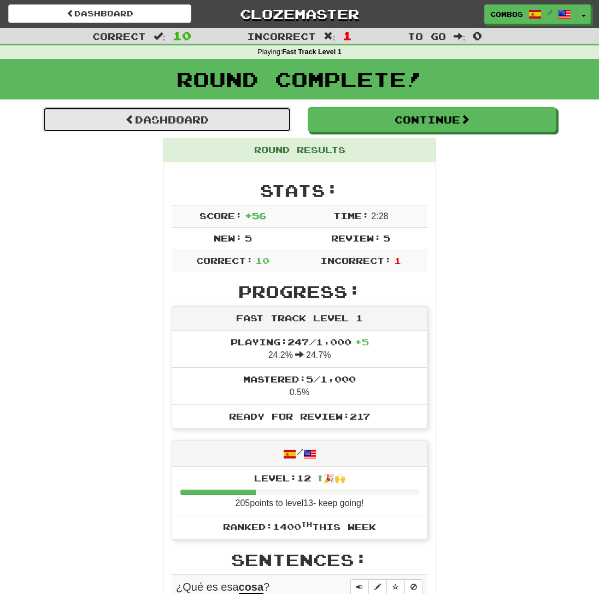
click at [254, 117] on link "Dashboard" at bounding box center [167, 119] width 249 height 25
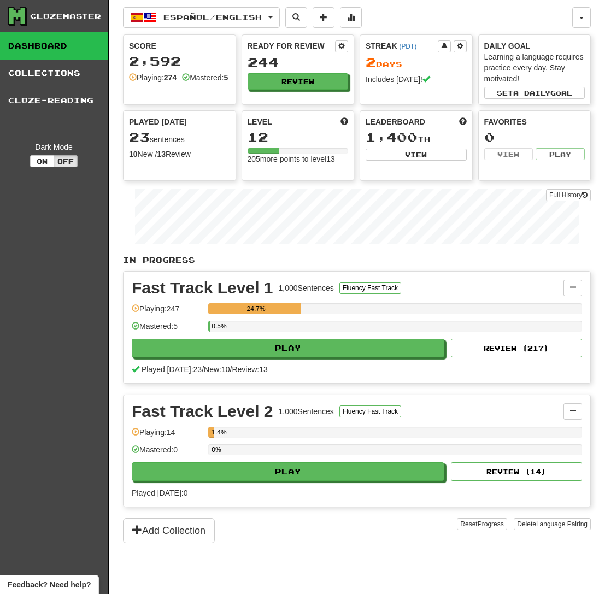
click at [513, 272] on div "Fast Track Level 1 1,000 Sentences Fluency Fast Track Manage Sentences Unpin fr…" at bounding box center [357, 327] width 468 height 113
